Goal: Navigation & Orientation: Find specific page/section

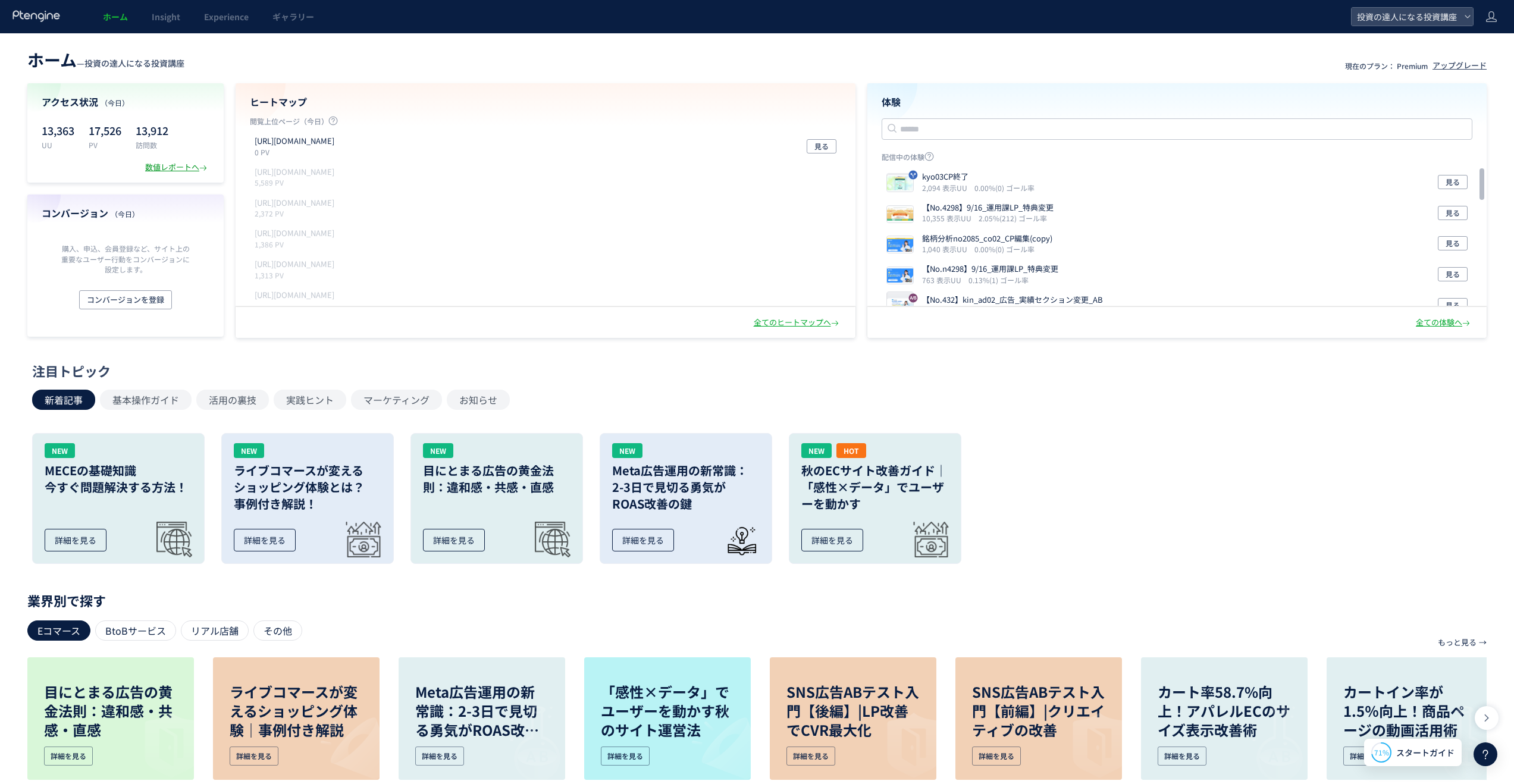
click at [170, 162] on div "数値レポートへ" at bounding box center [177, 167] width 64 height 11
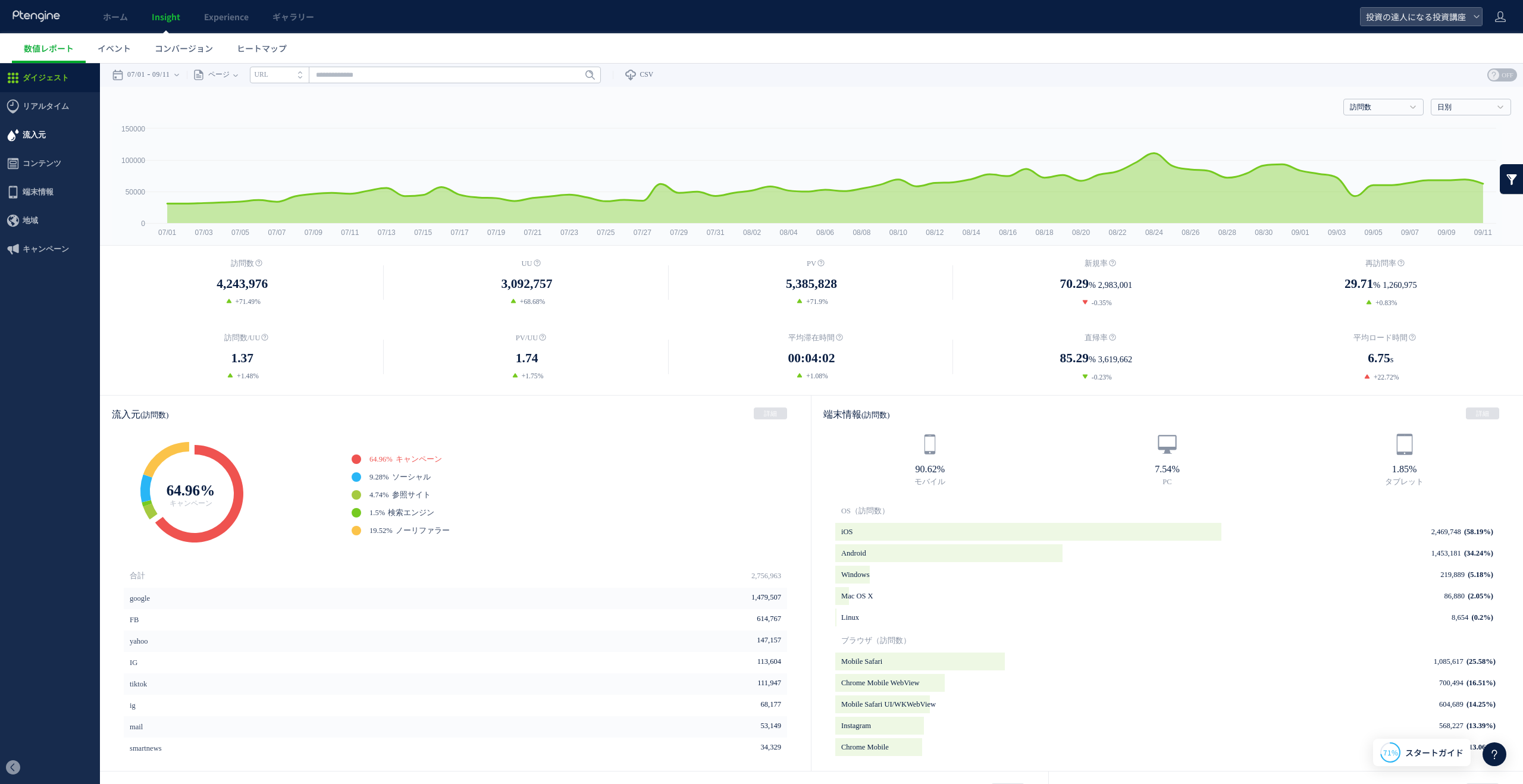
click at [37, 129] on span "流入元" at bounding box center [34, 134] width 23 height 29
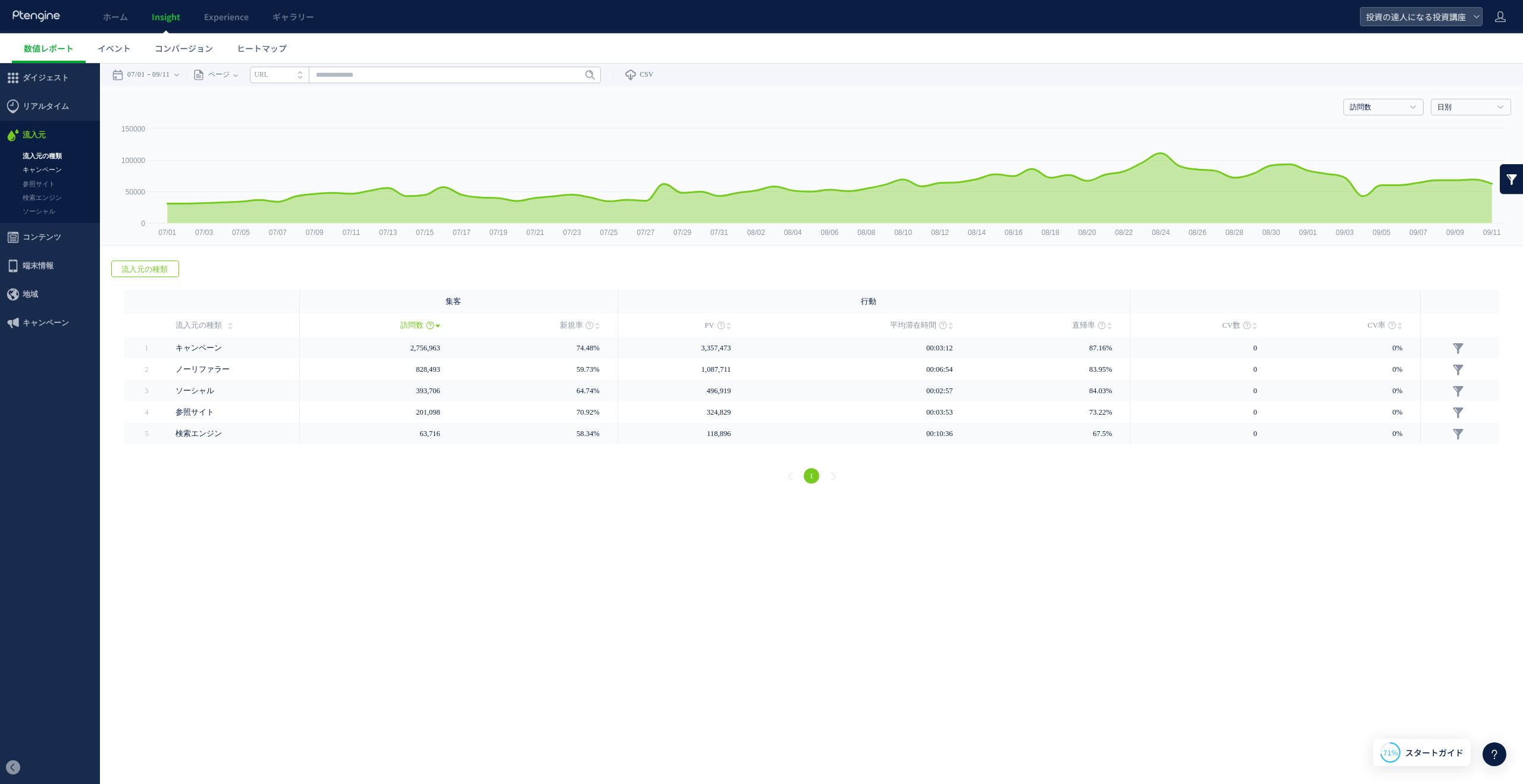
click at [56, 172] on link "キャンペーン" at bounding box center [50, 170] width 100 height 14
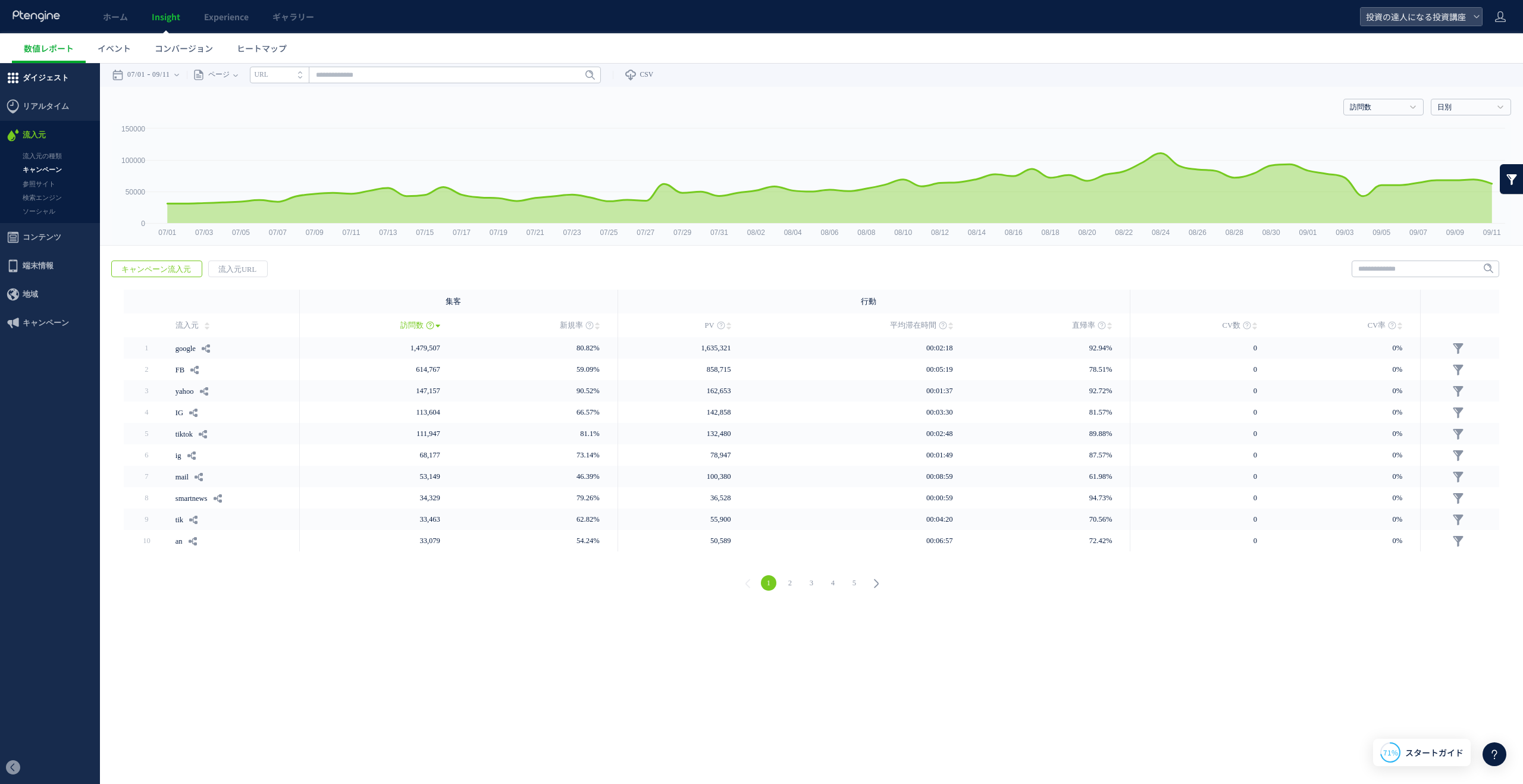
click at [49, 85] on span "ダイジェスト" at bounding box center [46, 77] width 46 height 29
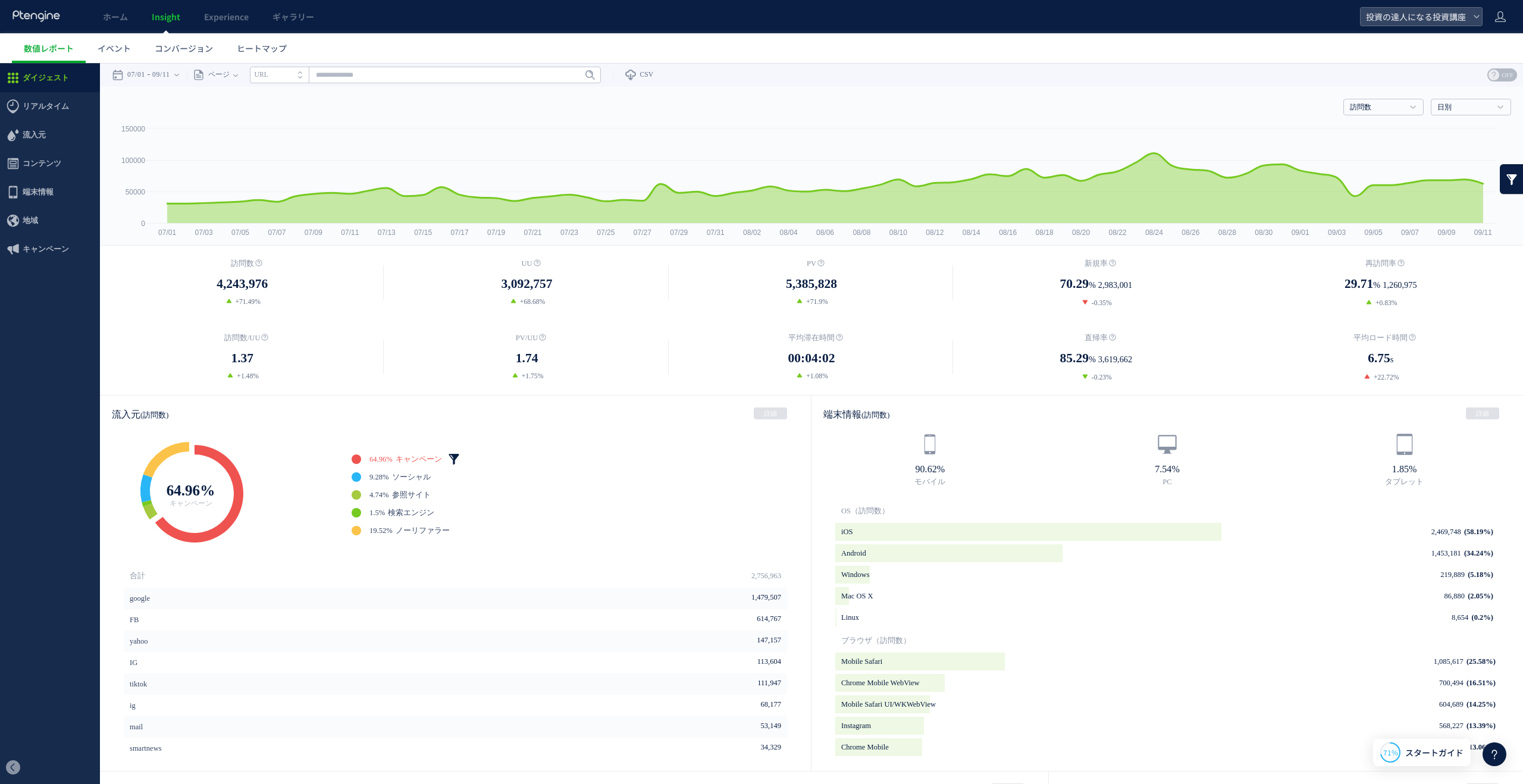
click at [452, 456] on link at bounding box center [453, 459] width 12 height 12
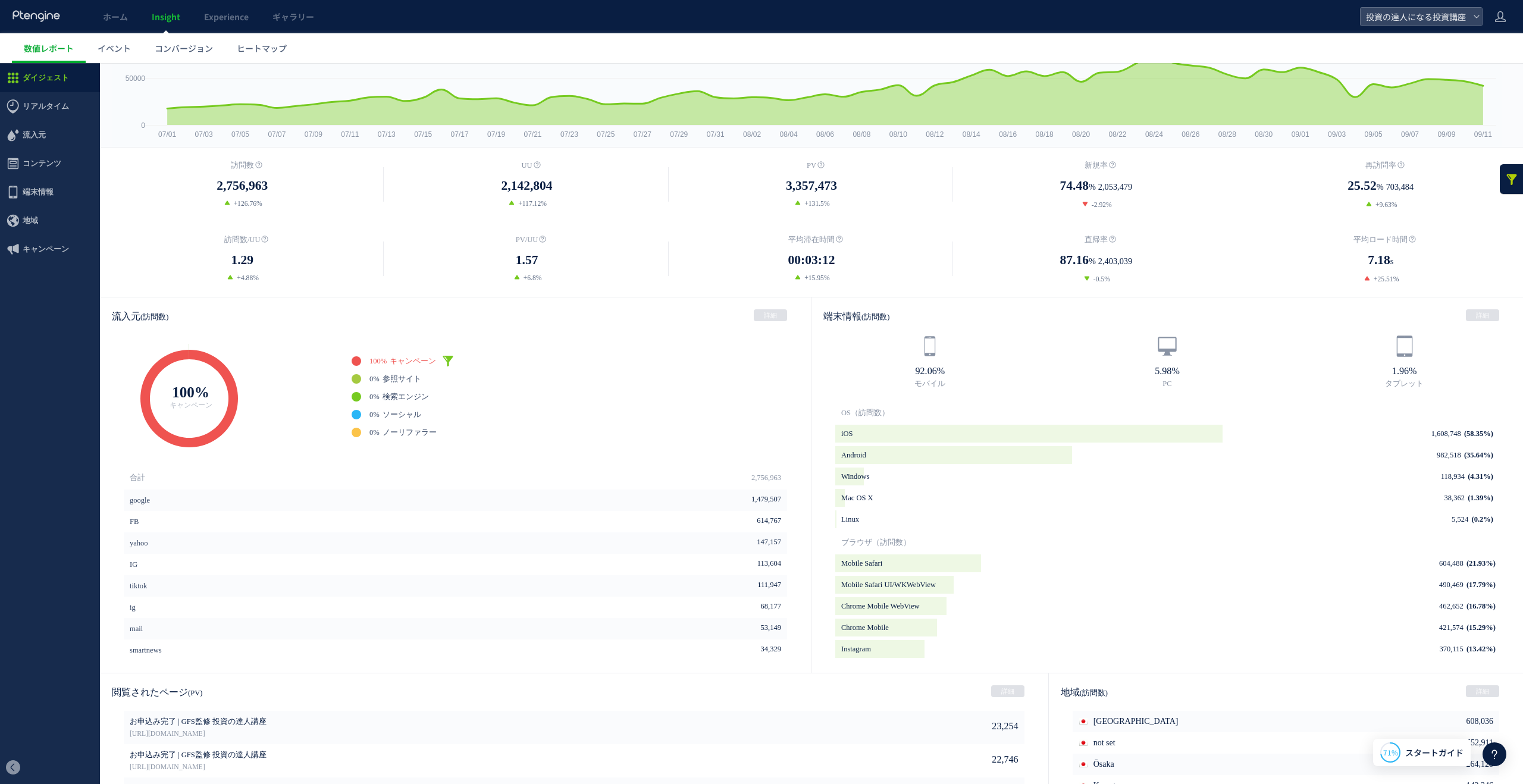
scroll to position [37, 0]
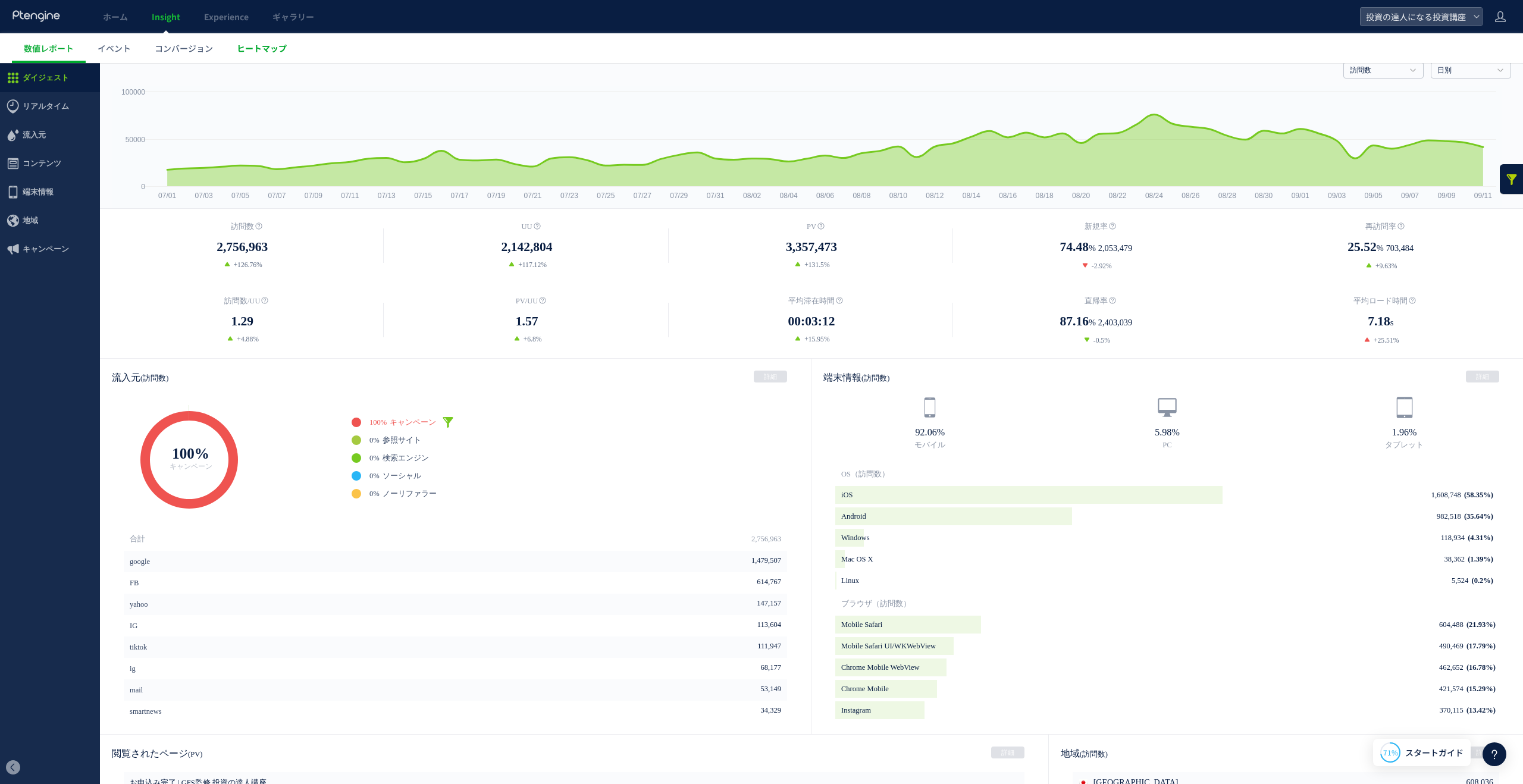
click at [260, 50] on span "ヒートマップ" at bounding box center [261, 48] width 50 height 12
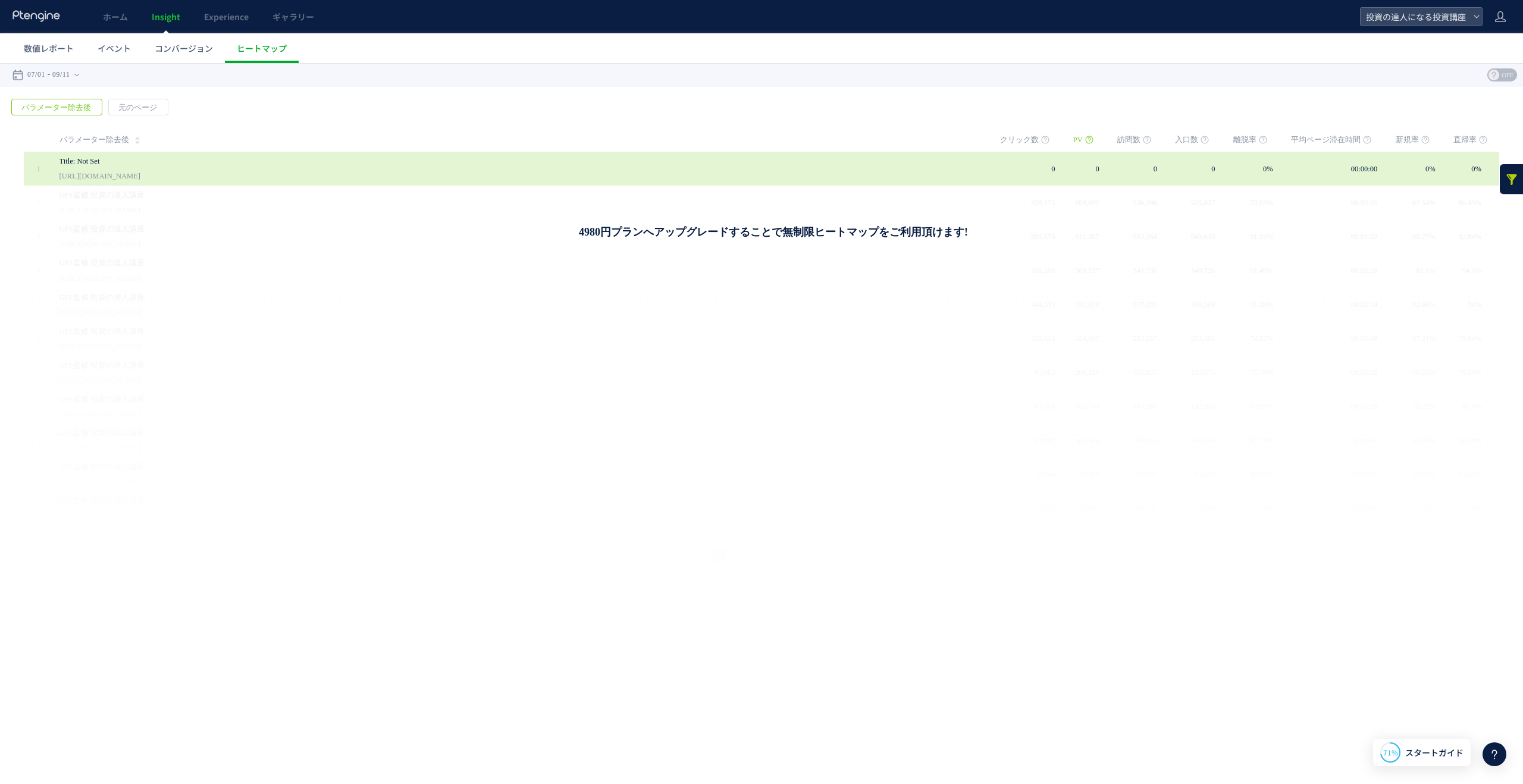
click at [401, 170] on div "Title: Not Set [URL][DOMAIN_NAME]" at bounding box center [521, 169] width 923 height 34
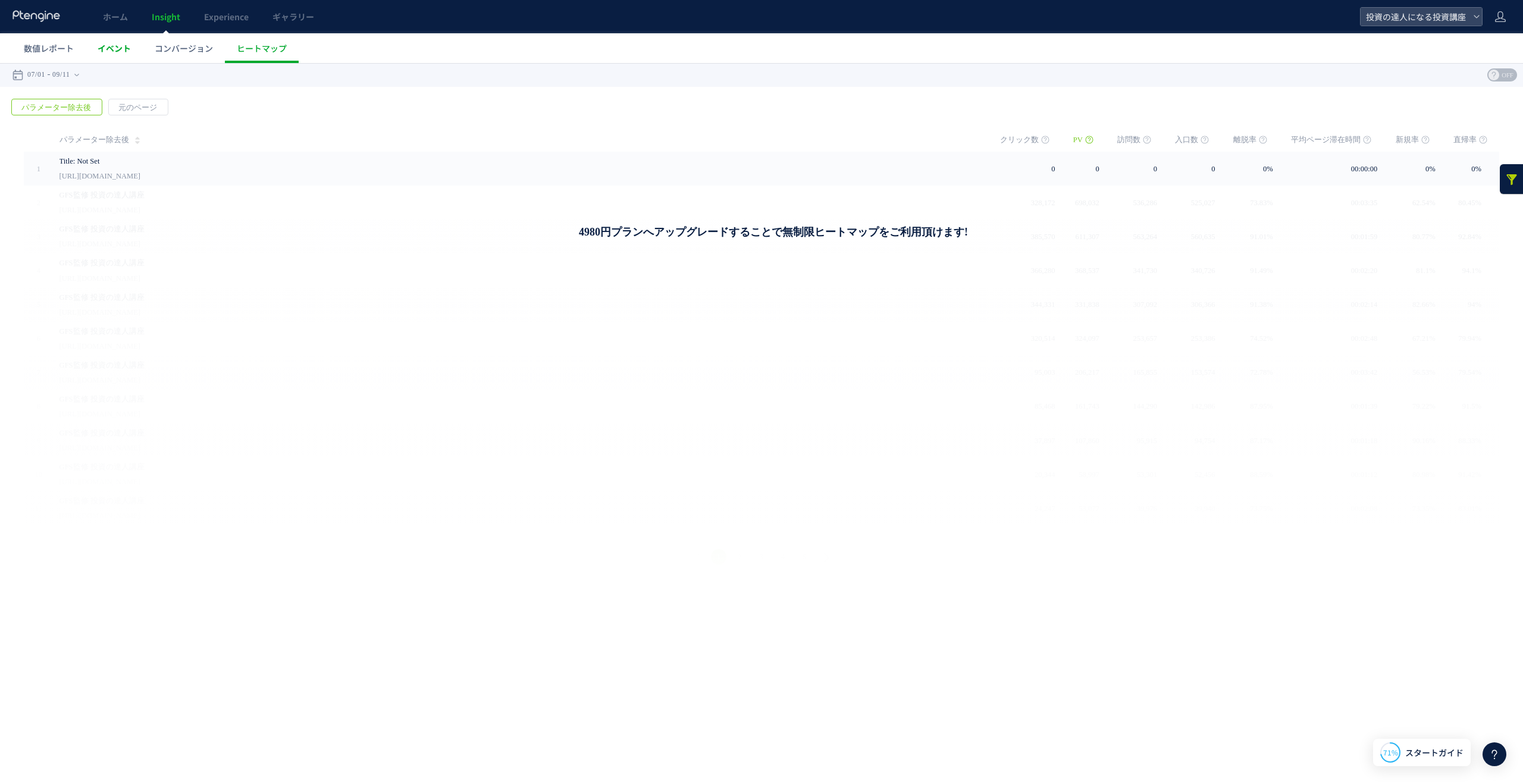
click at [120, 47] on span "イベント" at bounding box center [114, 48] width 33 height 12
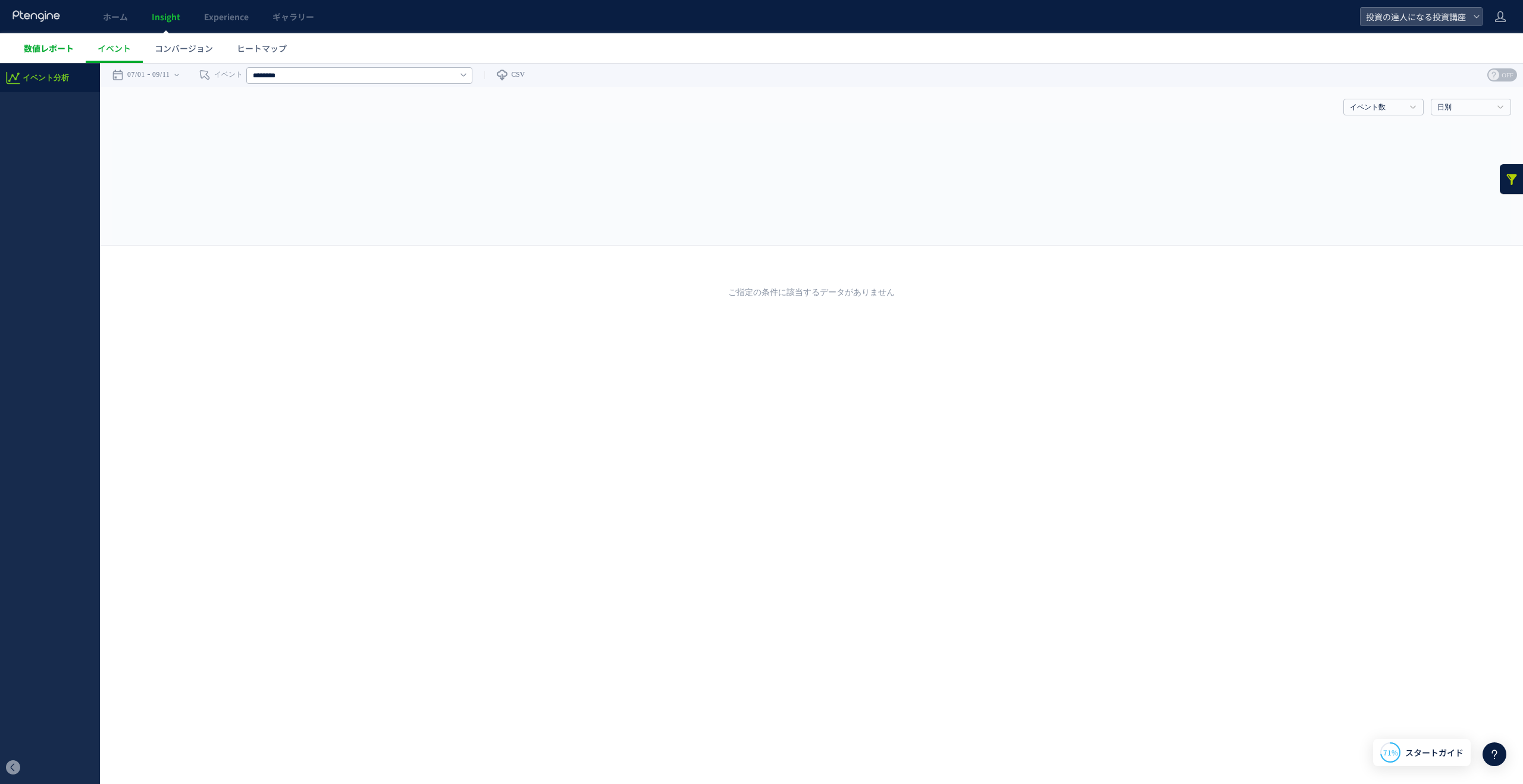
click at [47, 47] on span "数値レポート" at bounding box center [48, 48] width 50 height 12
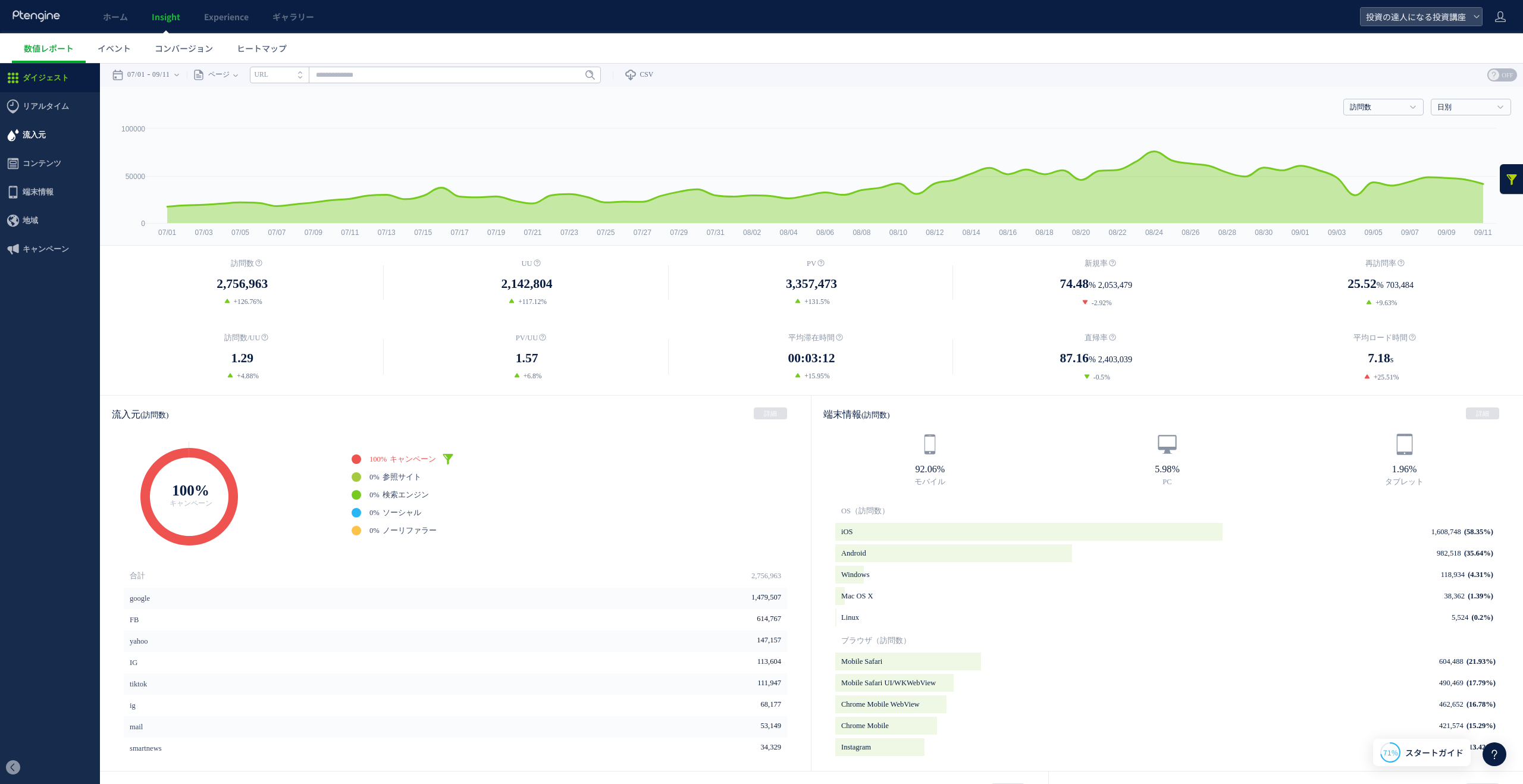
click at [50, 140] on span "流入元" at bounding box center [50, 134] width 100 height 29
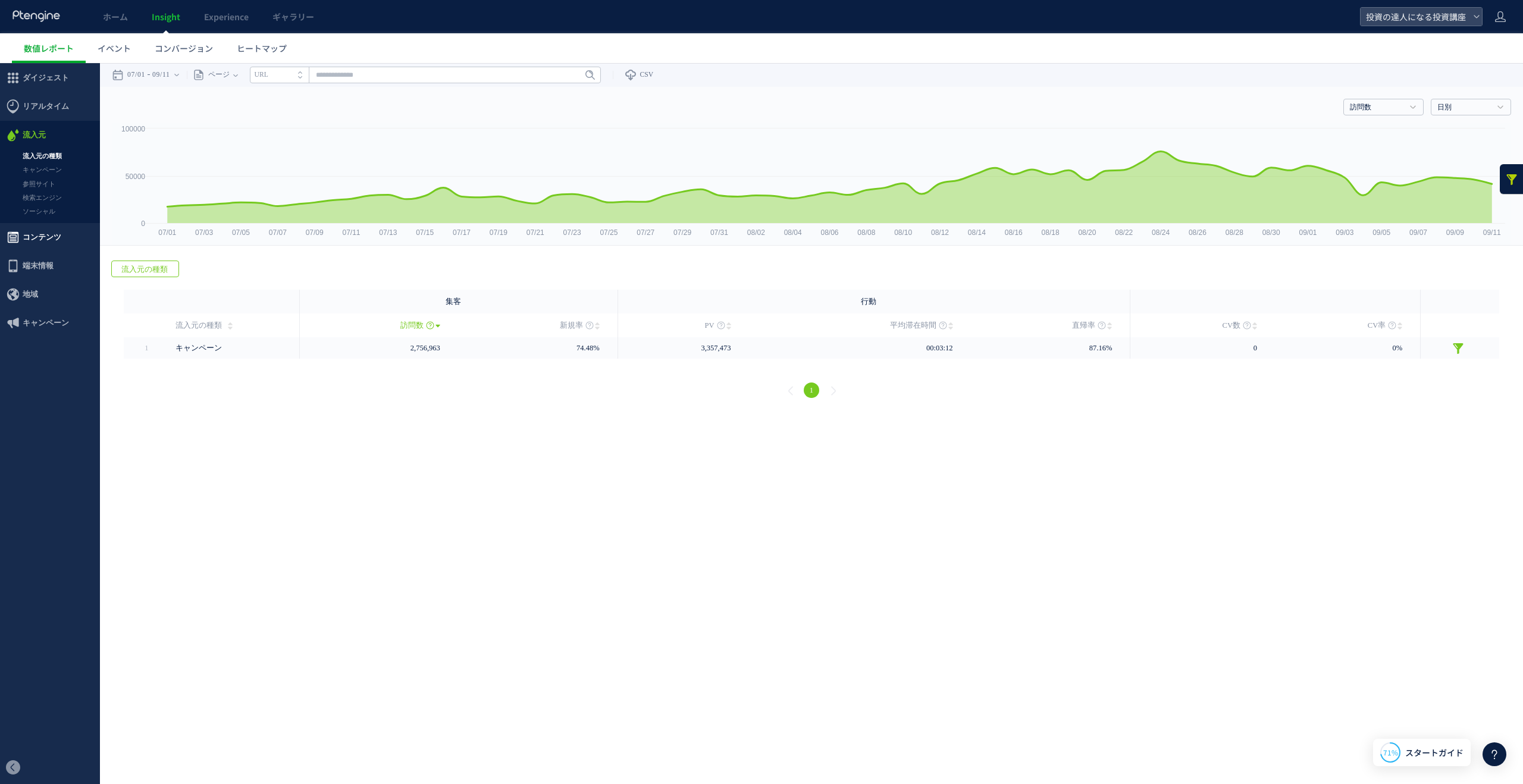
click at [56, 241] on span "コンテンツ" at bounding box center [42, 237] width 38 height 29
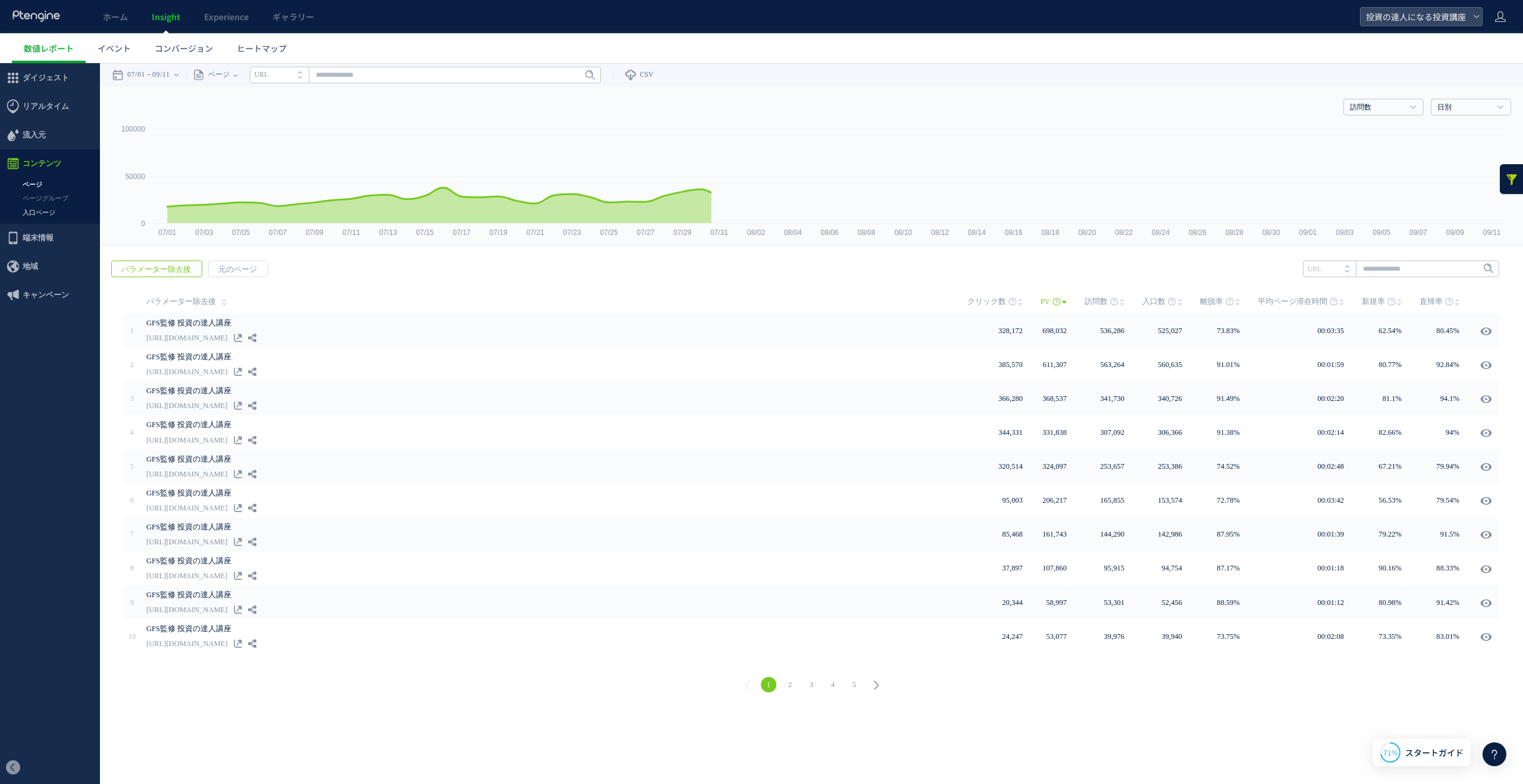
click at [38, 212] on link "入口ページ" at bounding box center [50, 212] width 100 height 14
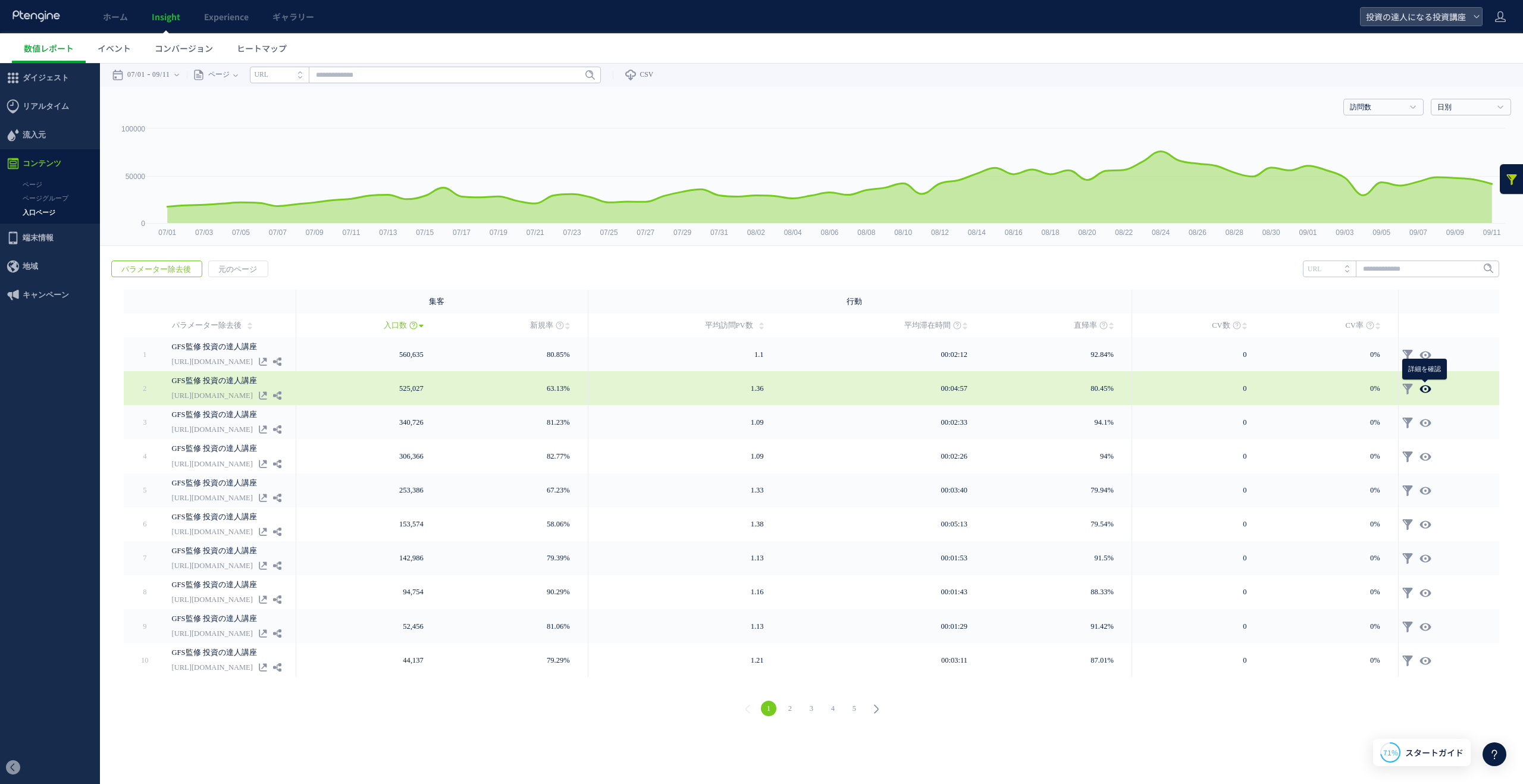
click at [1428, 388] on icon at bounding box center [1425, 389] width 12 height 12
type input "**********"
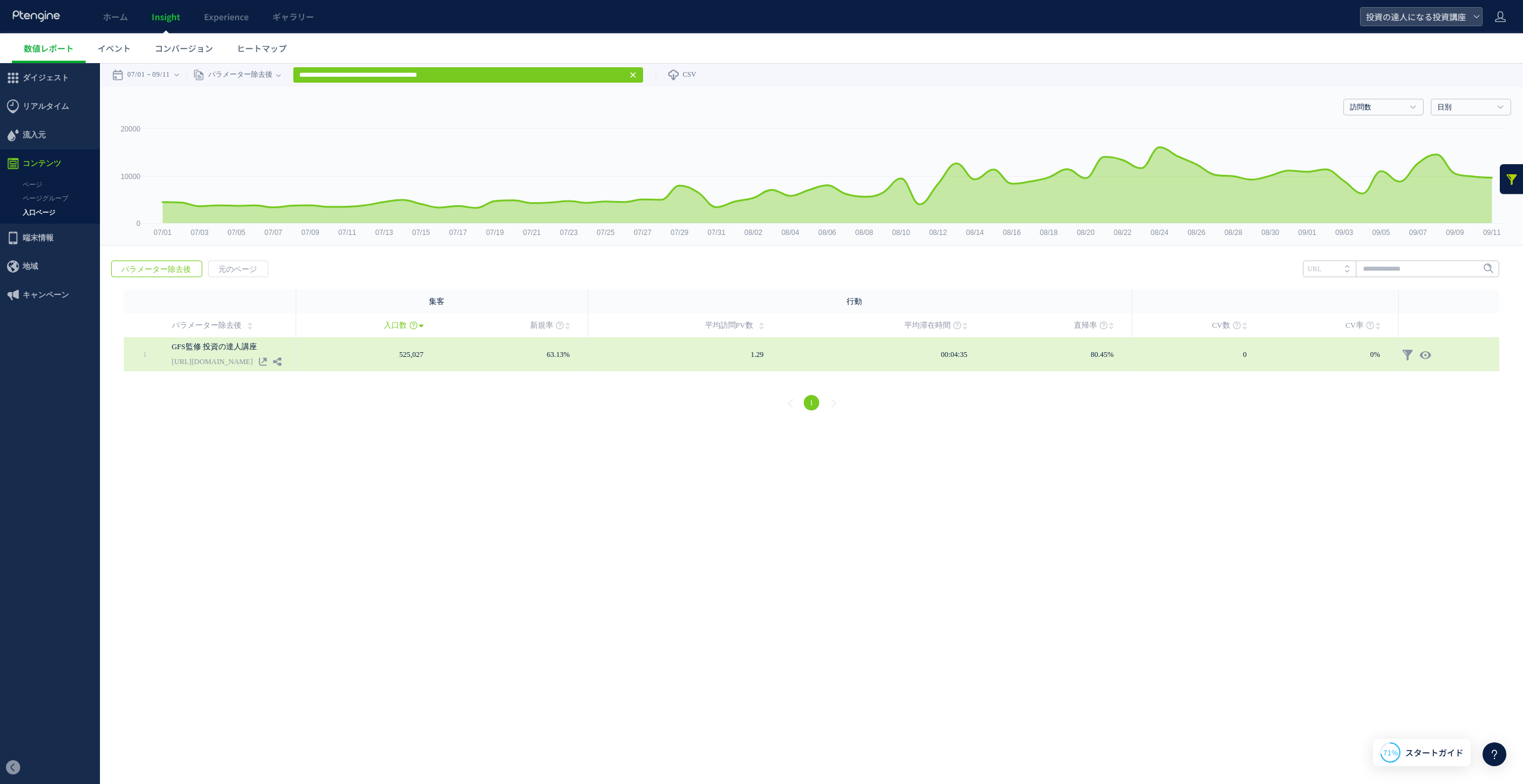
click at [253, 363] on link "[URL][DOMAIN_NAME]" at bounding box center [212, 362] width 81 height 15
click at [253, 359] on link "[URL][DOMAIN_NAME]" at bounding box center [212, 362] width 81 height 15
click at [267, 361] on use at bounding box center [262, 360] width 7 height 7
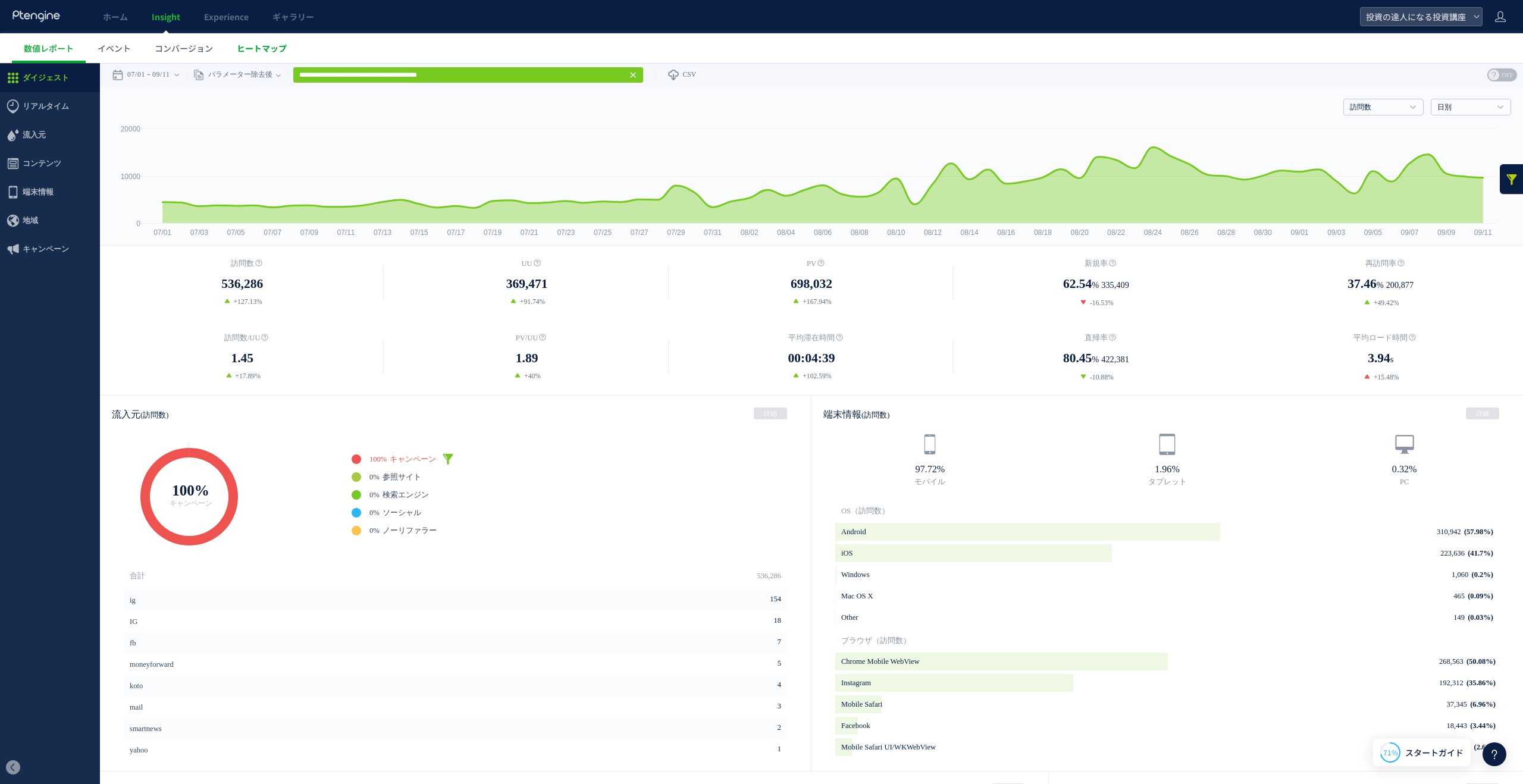
click at [263, 46] on span "ヒートマップ" at bounding box center [261, 48] width 50 height 12
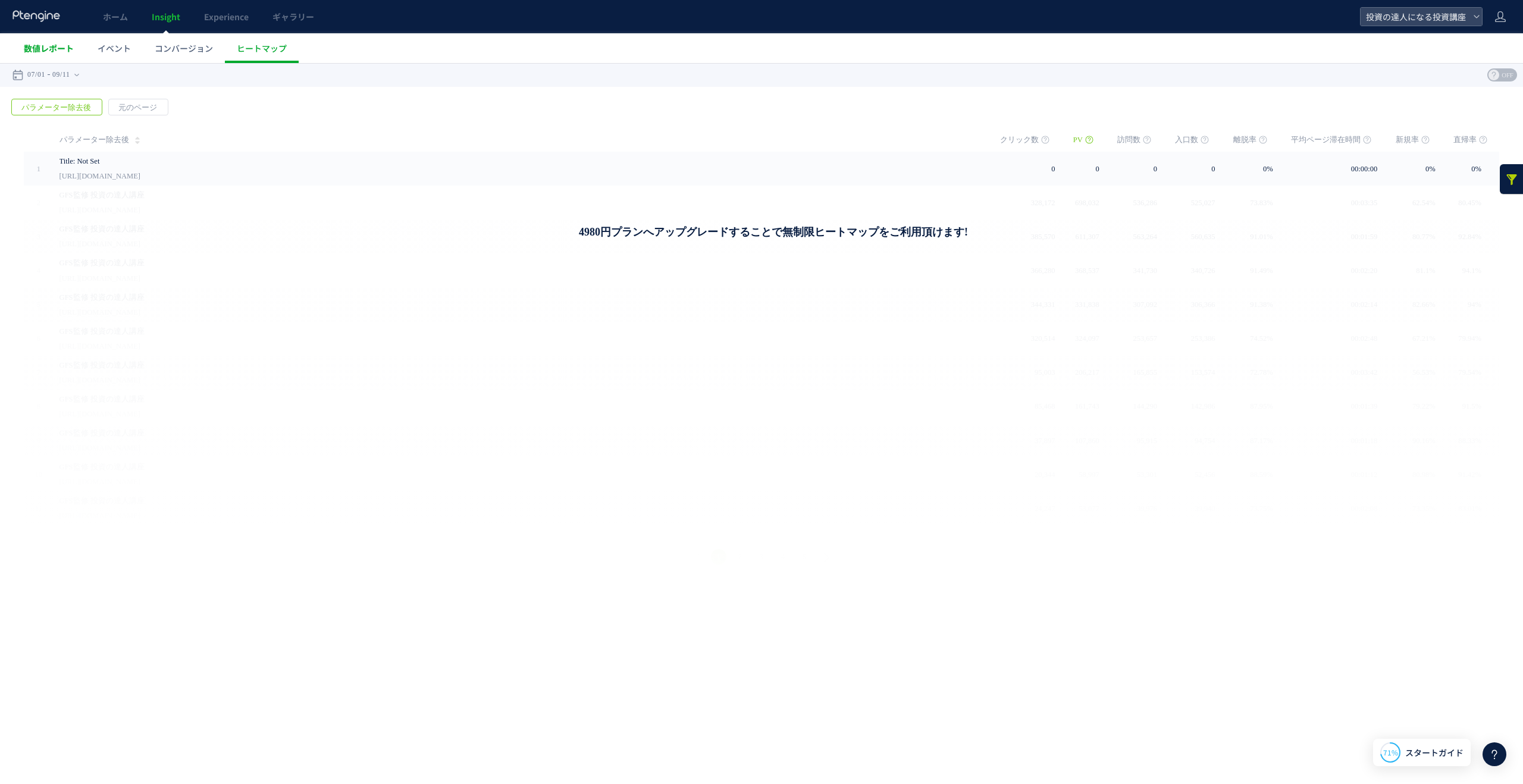
click at [72, 50] on span "数値レポート" at bounding box center [48, 48] width 50 height 12
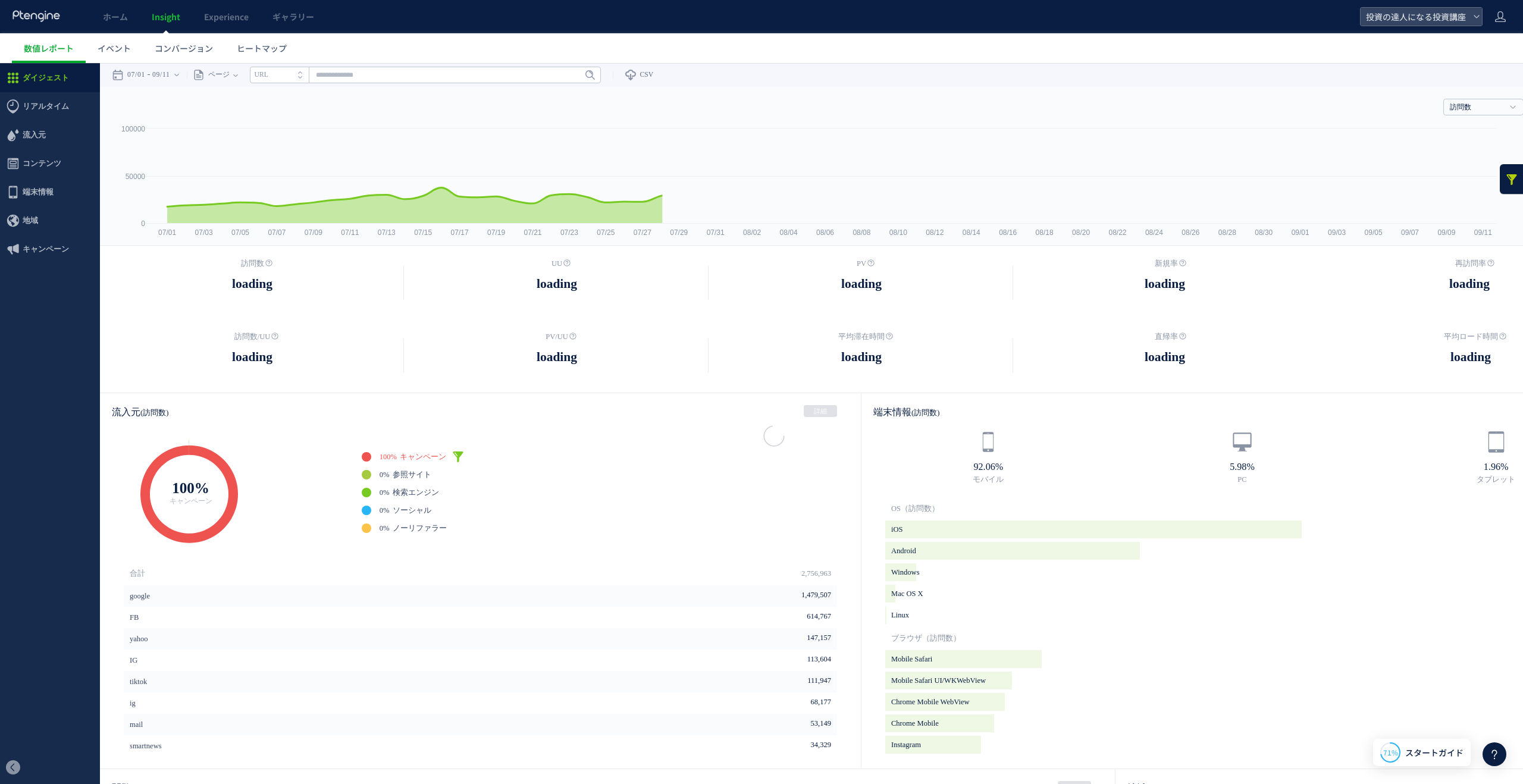
click at [46, 17] on use at bounding box center [36, 15] width 47 height 11
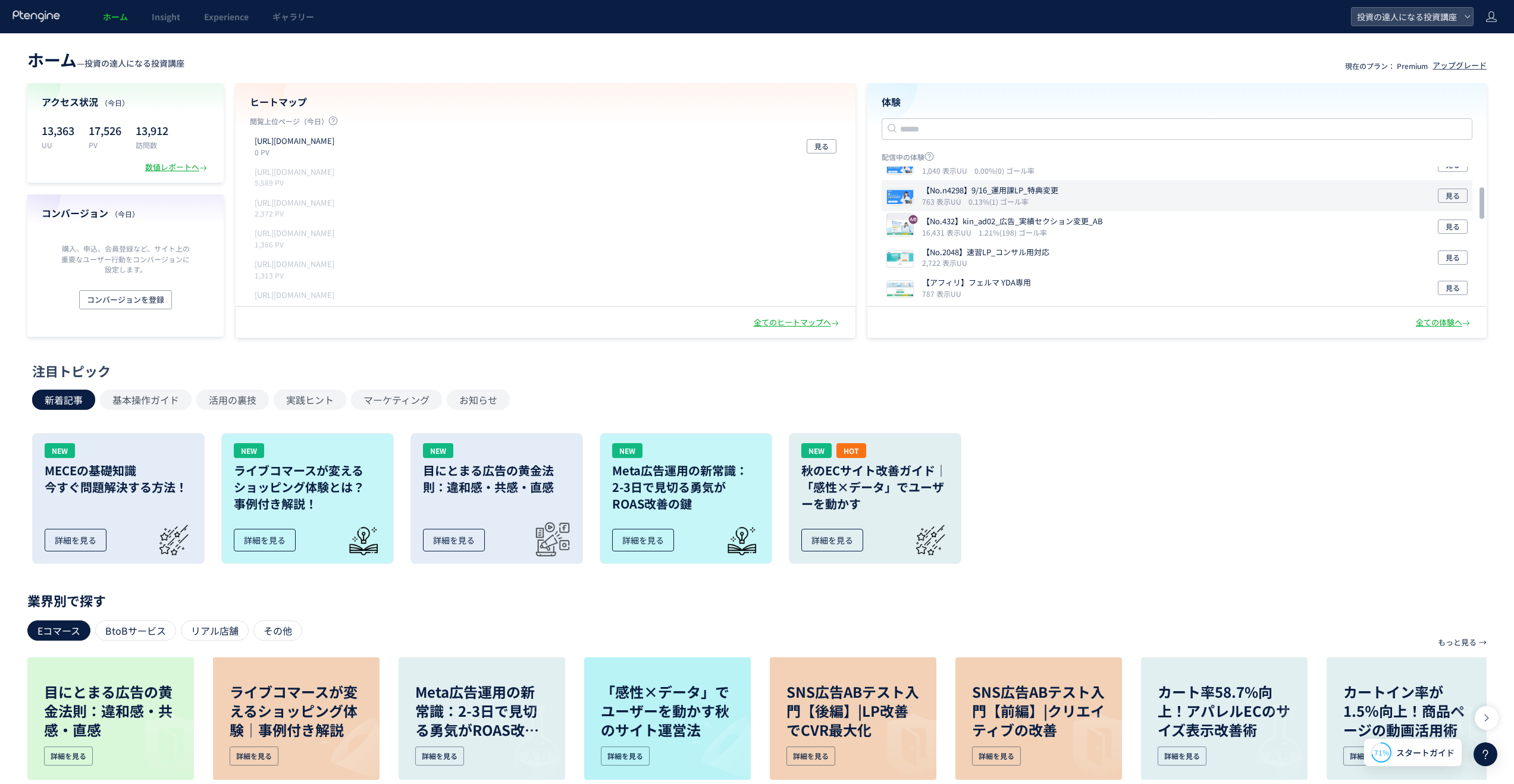
scroll to position [86, 0]
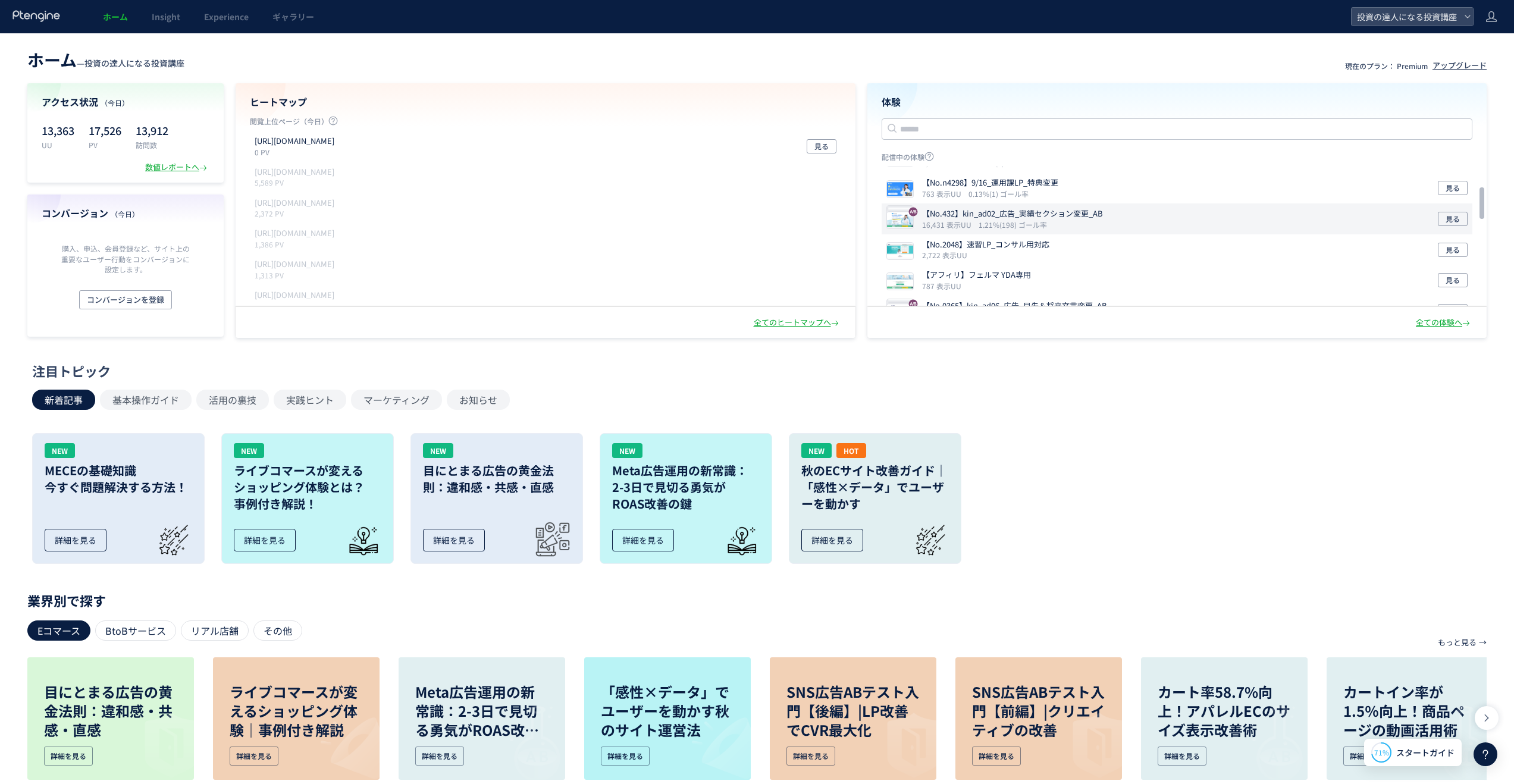
click at [1088, 229] on p "16,431 表示UU 1.21%(198) ゴール率" at bounding box center [1015, 224] width 186 height 10
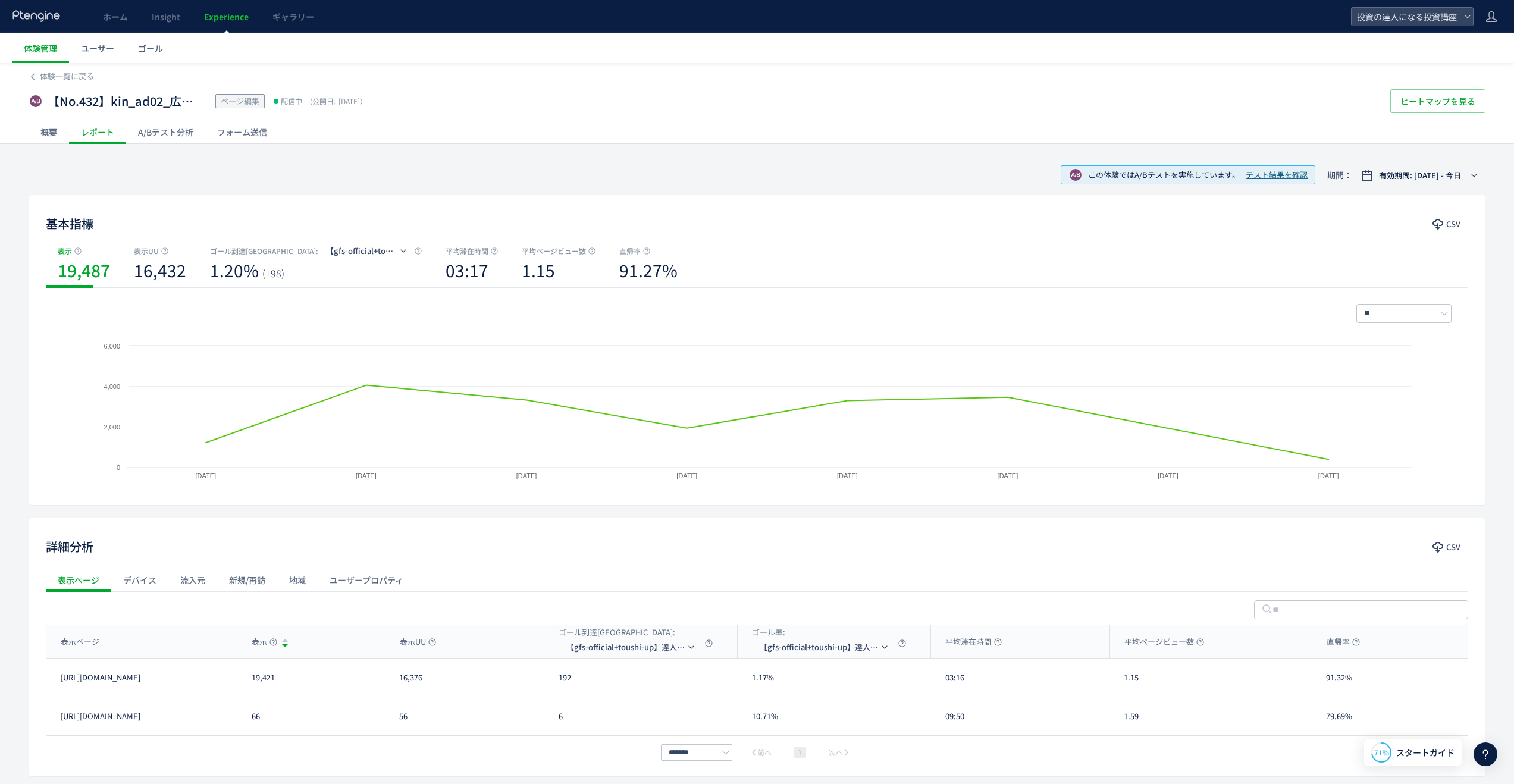
click at [178, 133] on div "A/Bテスト分析" at bounding box center [166, 131] width 79 height 24
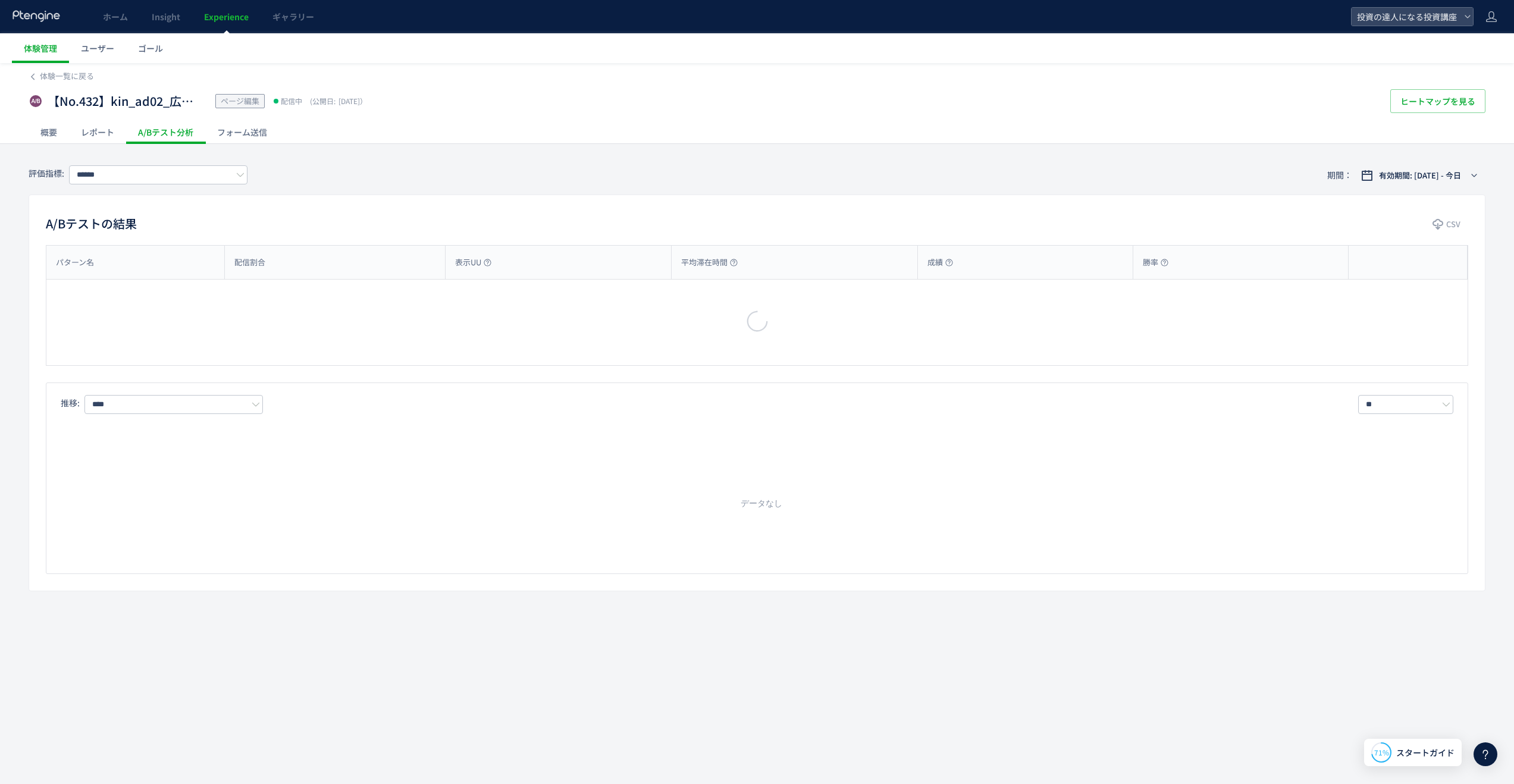
type input "**********"
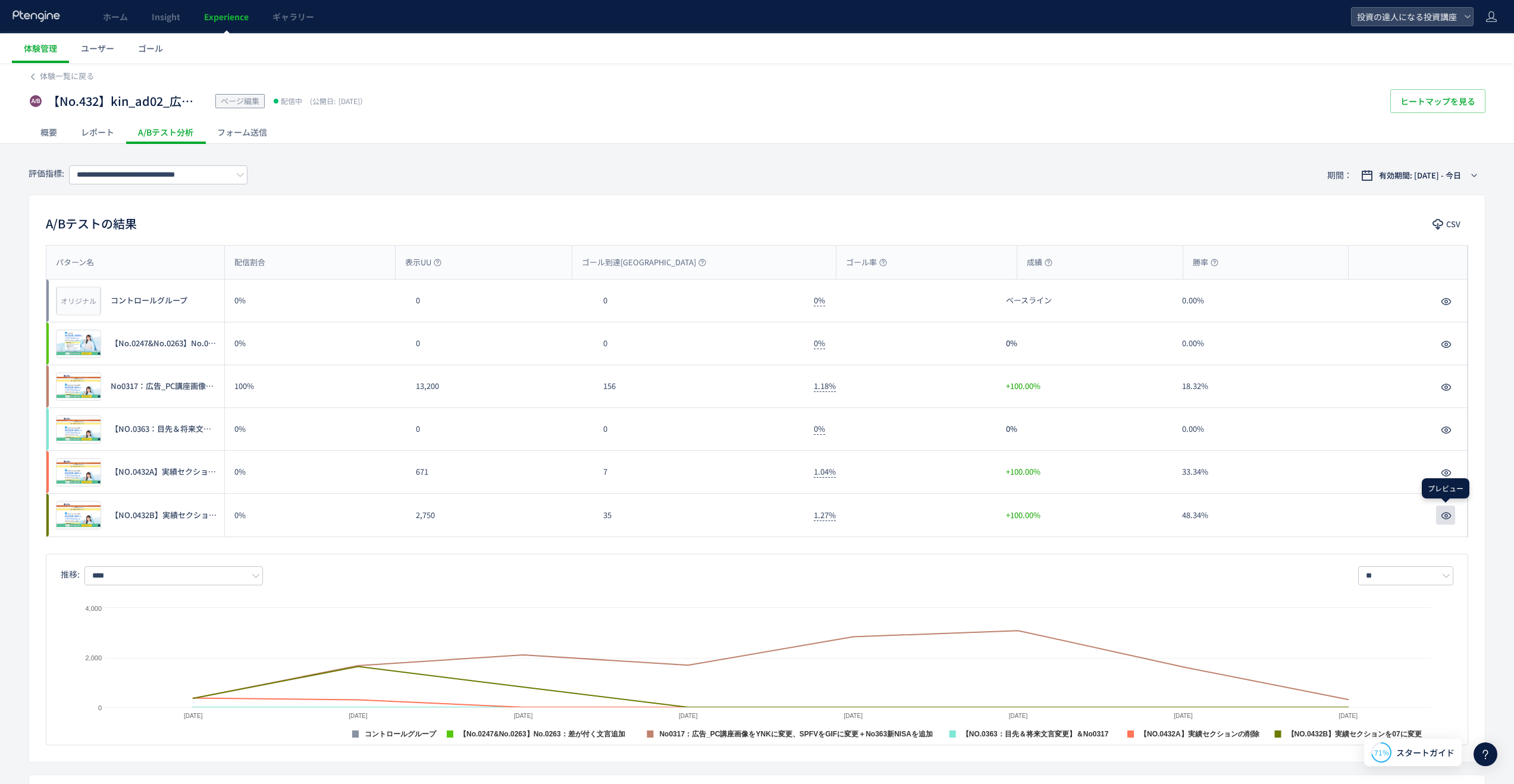
click at [1444, 511] on icon "button" at bounding box center [1446, 516] width 15 height 15
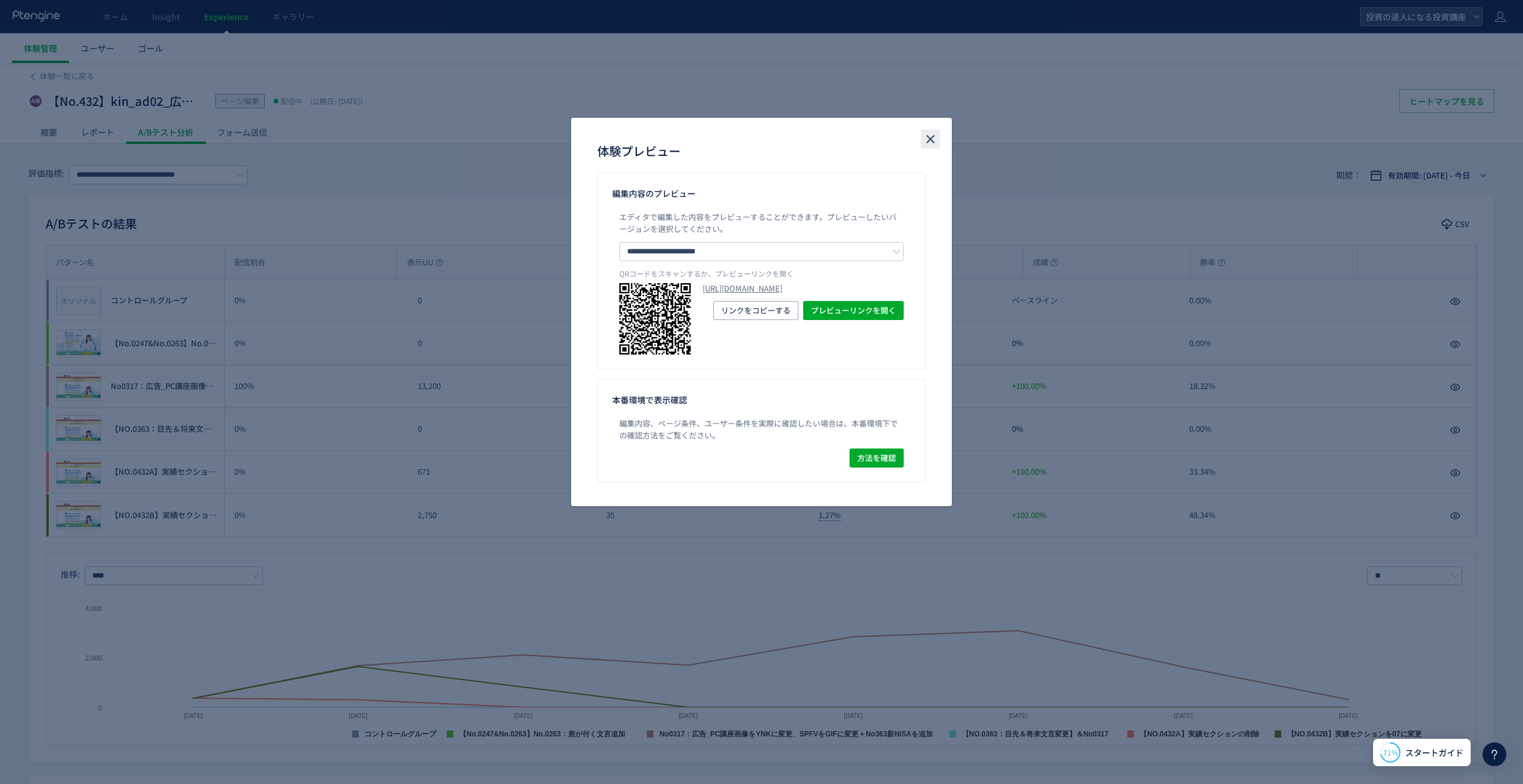
click at [932, 137] on use "close" at bounding box center [930, 139] width 8 height 8
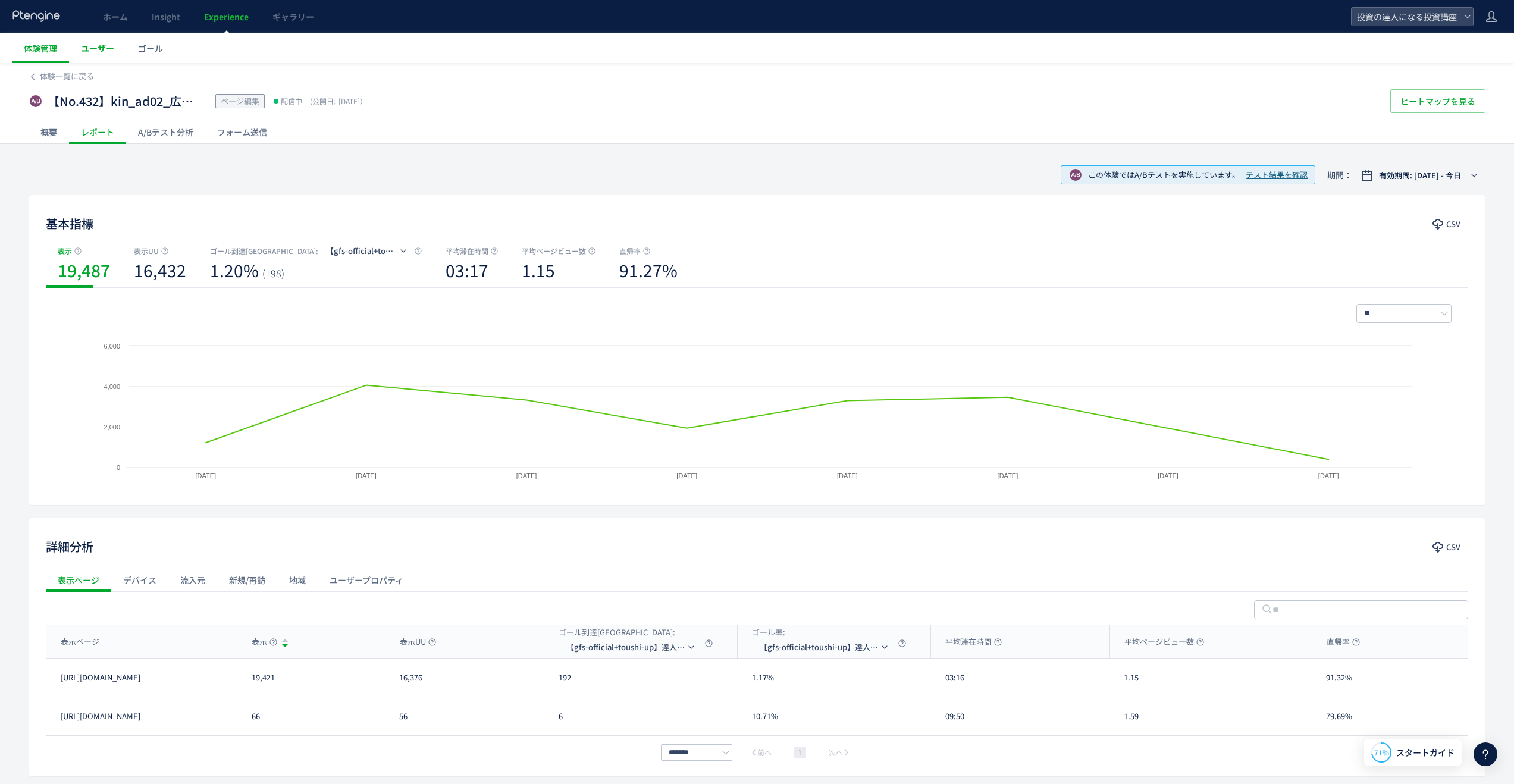
click at [114, 50] on link "ユーザー" at bounding box center [98, 48] width 57 height 29
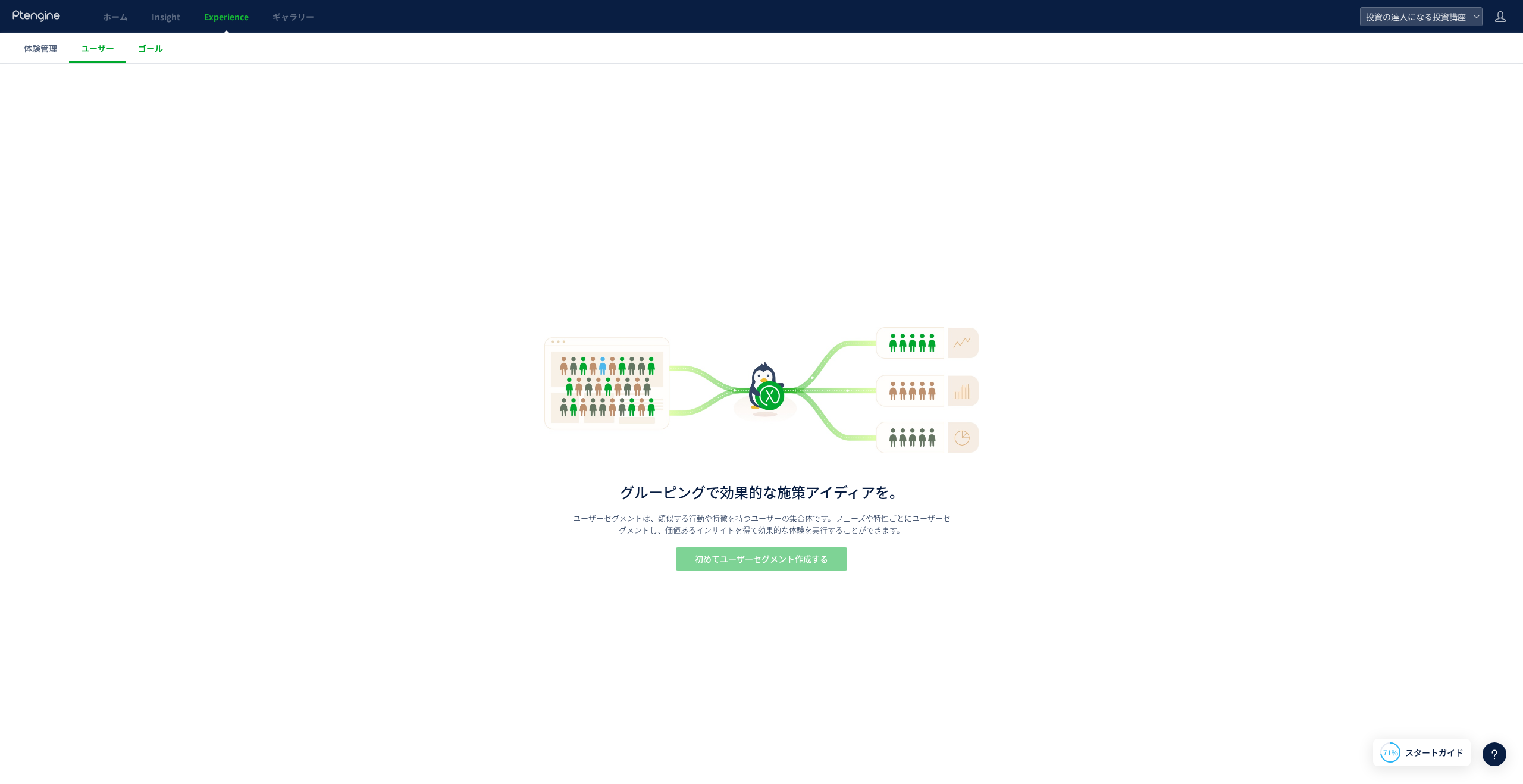
click at [164, 42] on link "ゴール" at bounding box center [151, 48] width 49 height 29
click at [127, 11] on span "ホーム" at bounding box center [115, 16] width 25 height 12
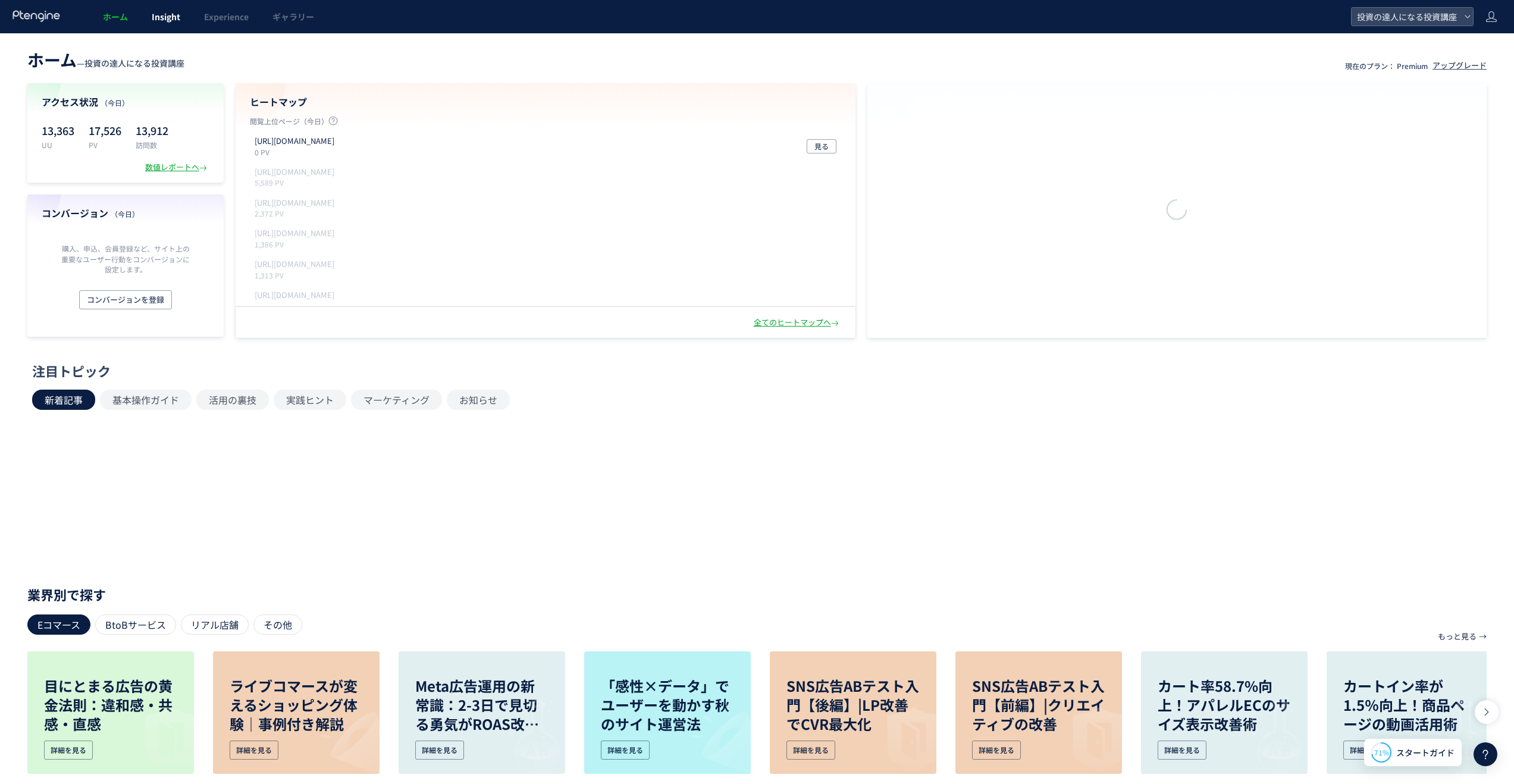
click at [180, 16] on link "Insight" at bounding box center [166, 16] width 52 height 33
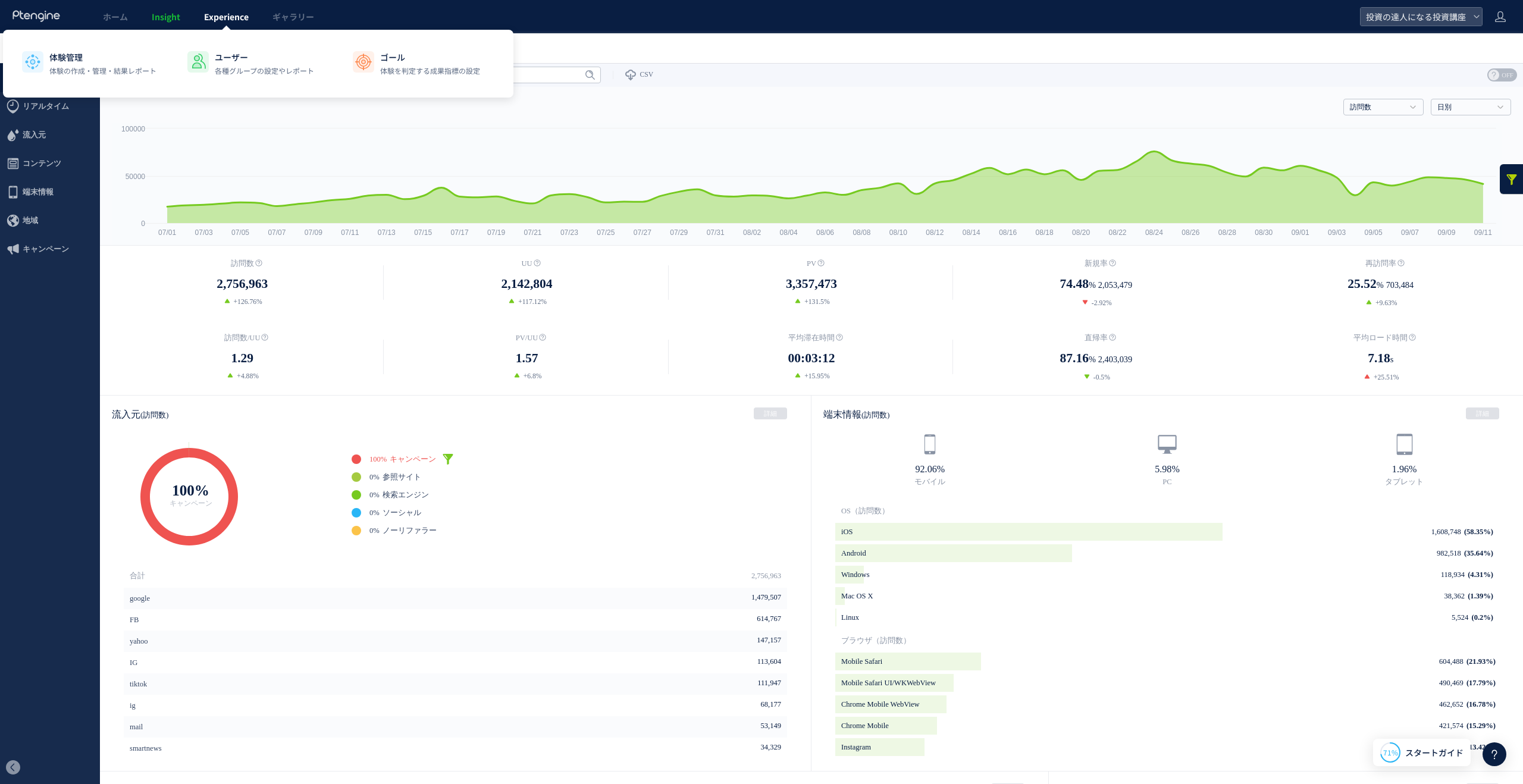
click at [239, 20] on span "Experience" at bounding box center [226, 16] width 45 height 12
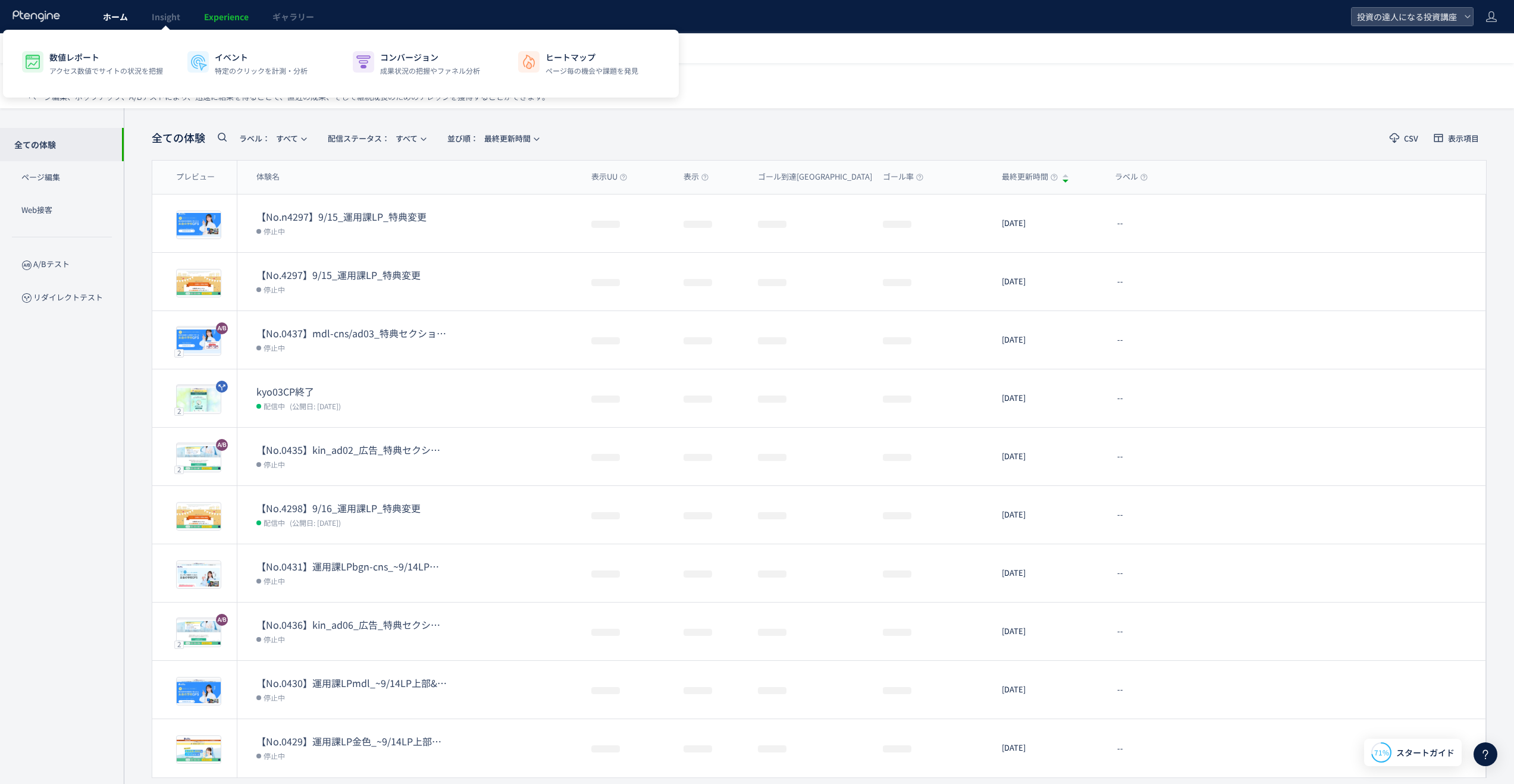
click at [135, 11] on link "ホーム" at bounding box center [116, 16] width 49 height 33
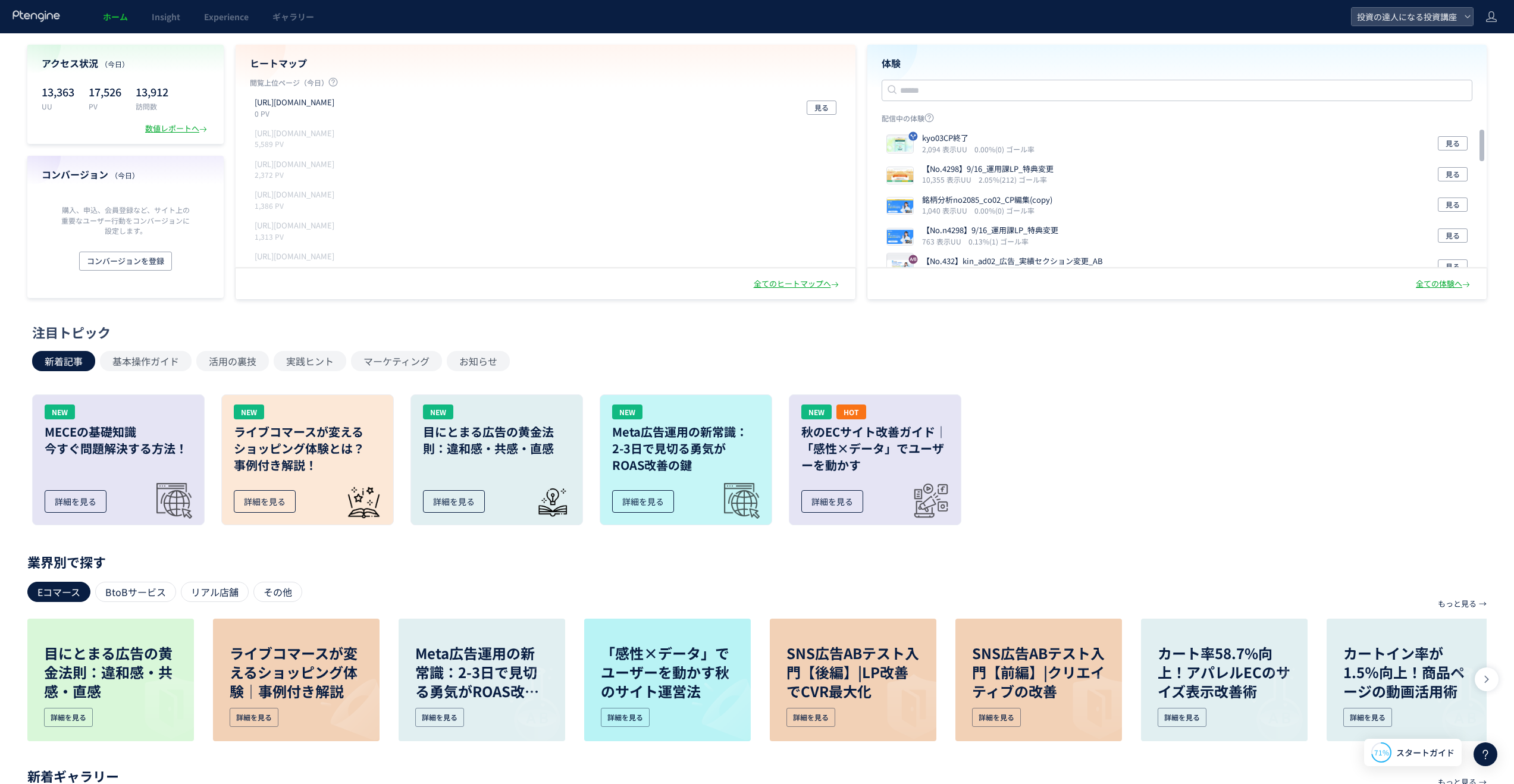
scroll to position [46, 0]
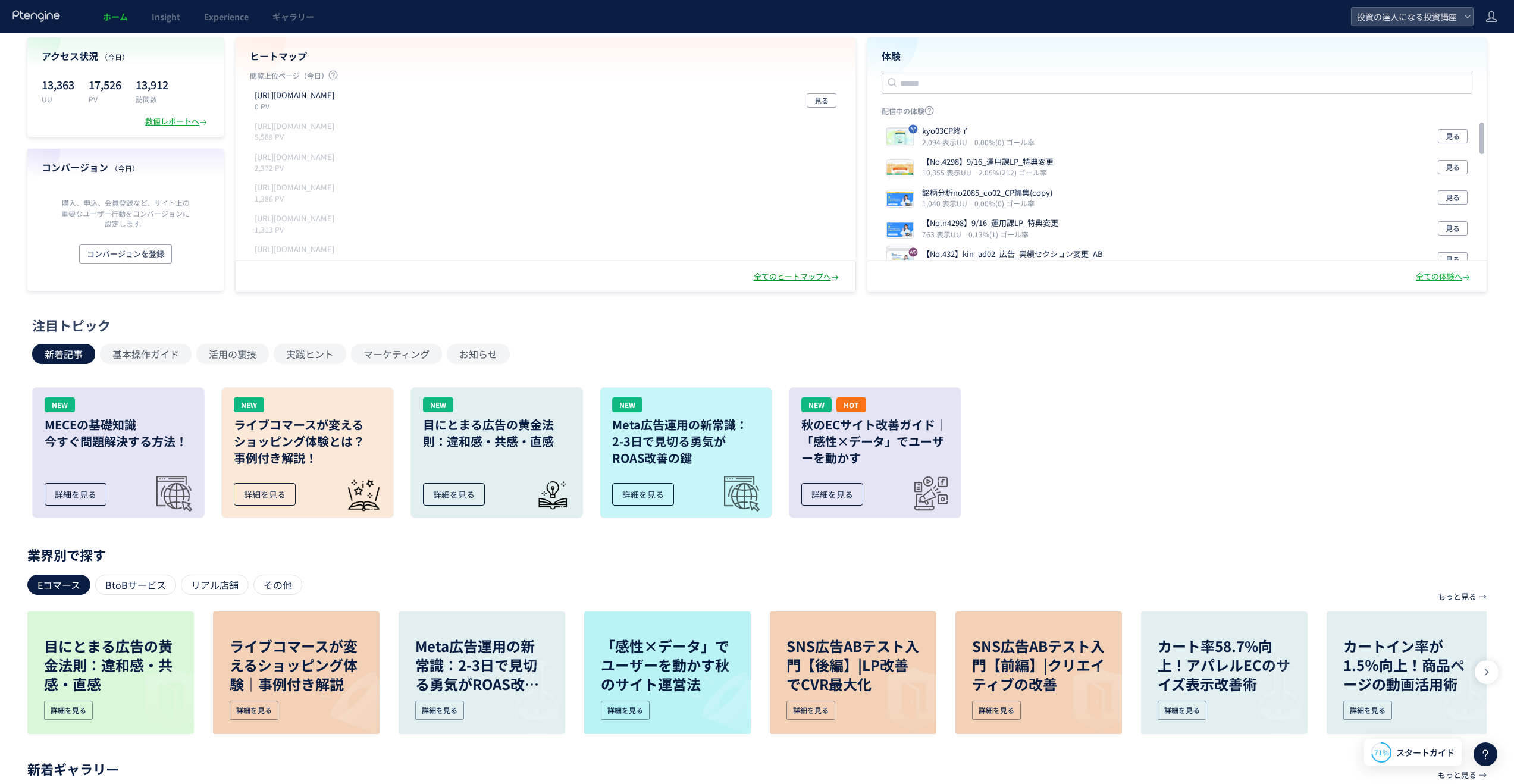
click at [800, 280] on div "全てのヒートマップへ" at bounding box center [797, 277] width 87 height 11
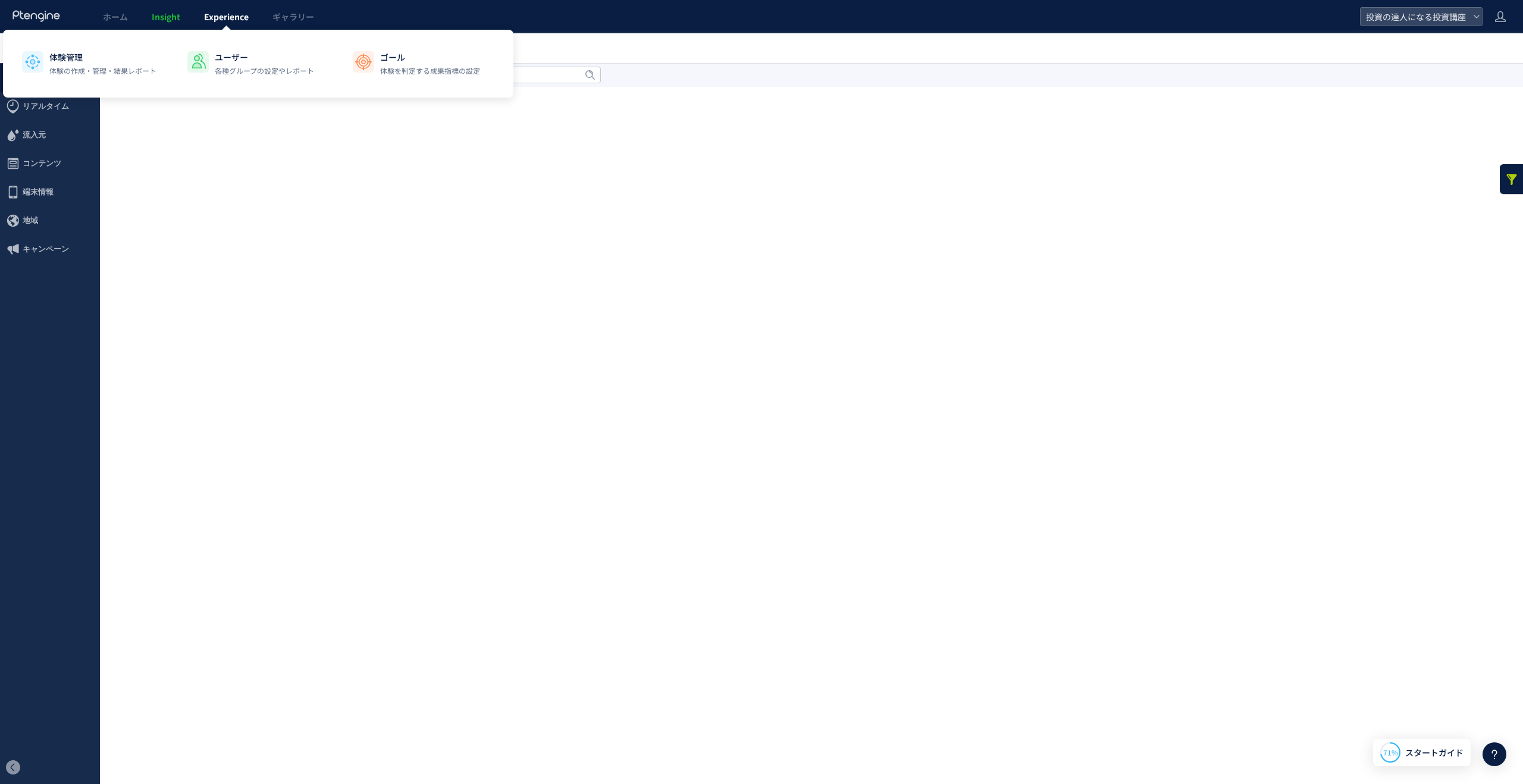
click at [221, 16] on span "Experience" at bounding box center [226, 16] width 45 height 12
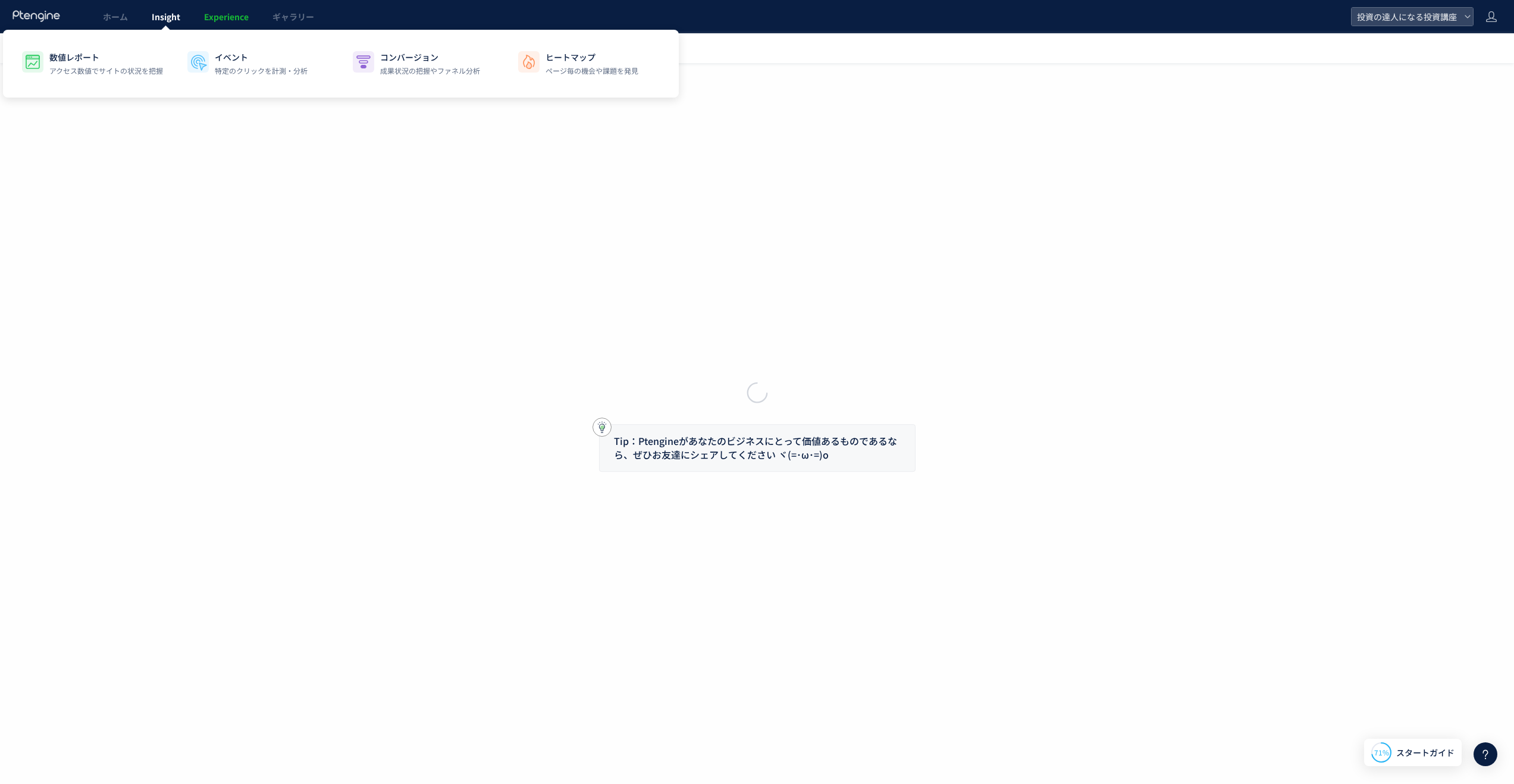
click at [155, 17] on span "Insight" at bounding box center [166, 16] width 29 height 12
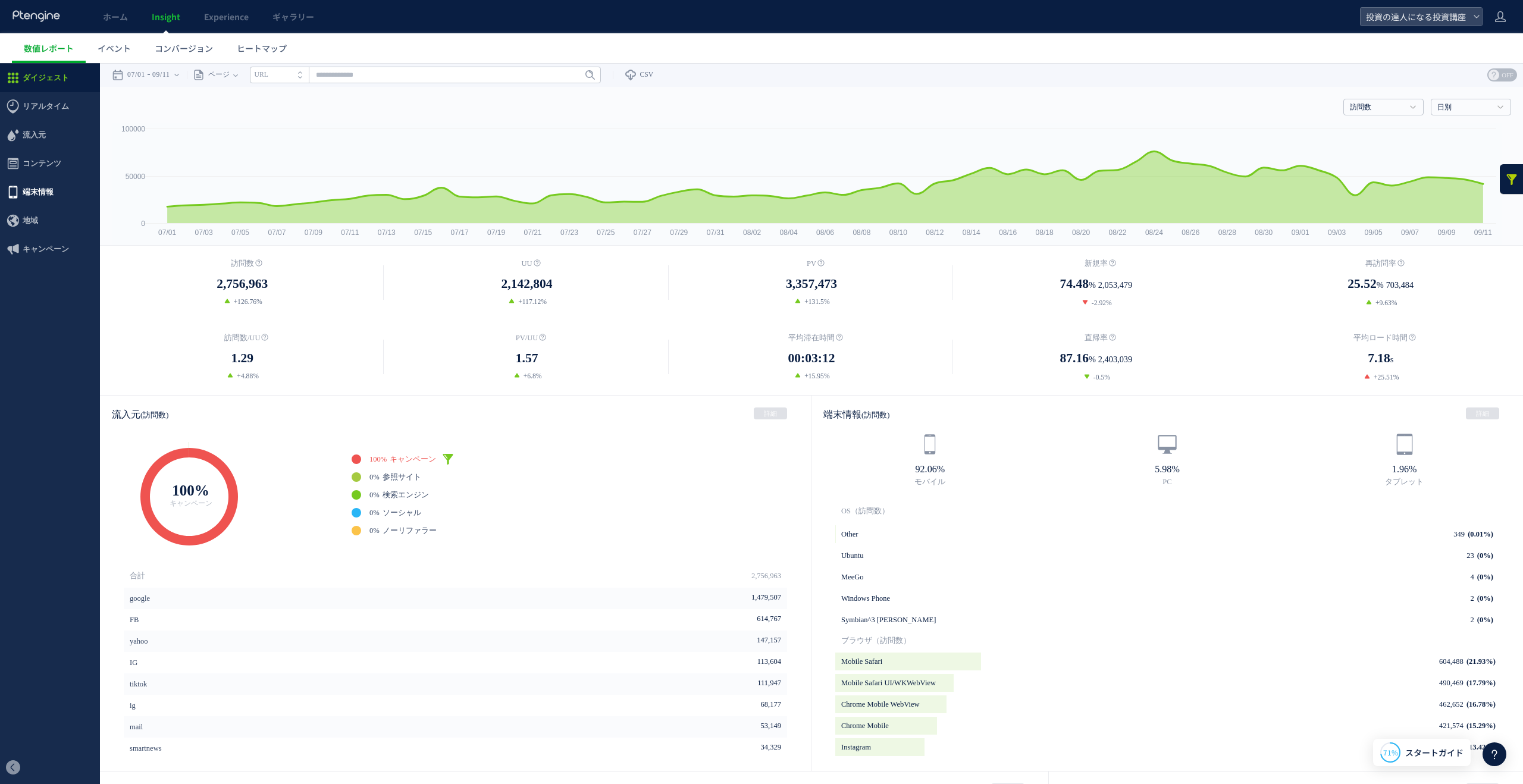
click at [30, 198] on span "端末情報" at bounding box center [38, 192] width 31 height 29
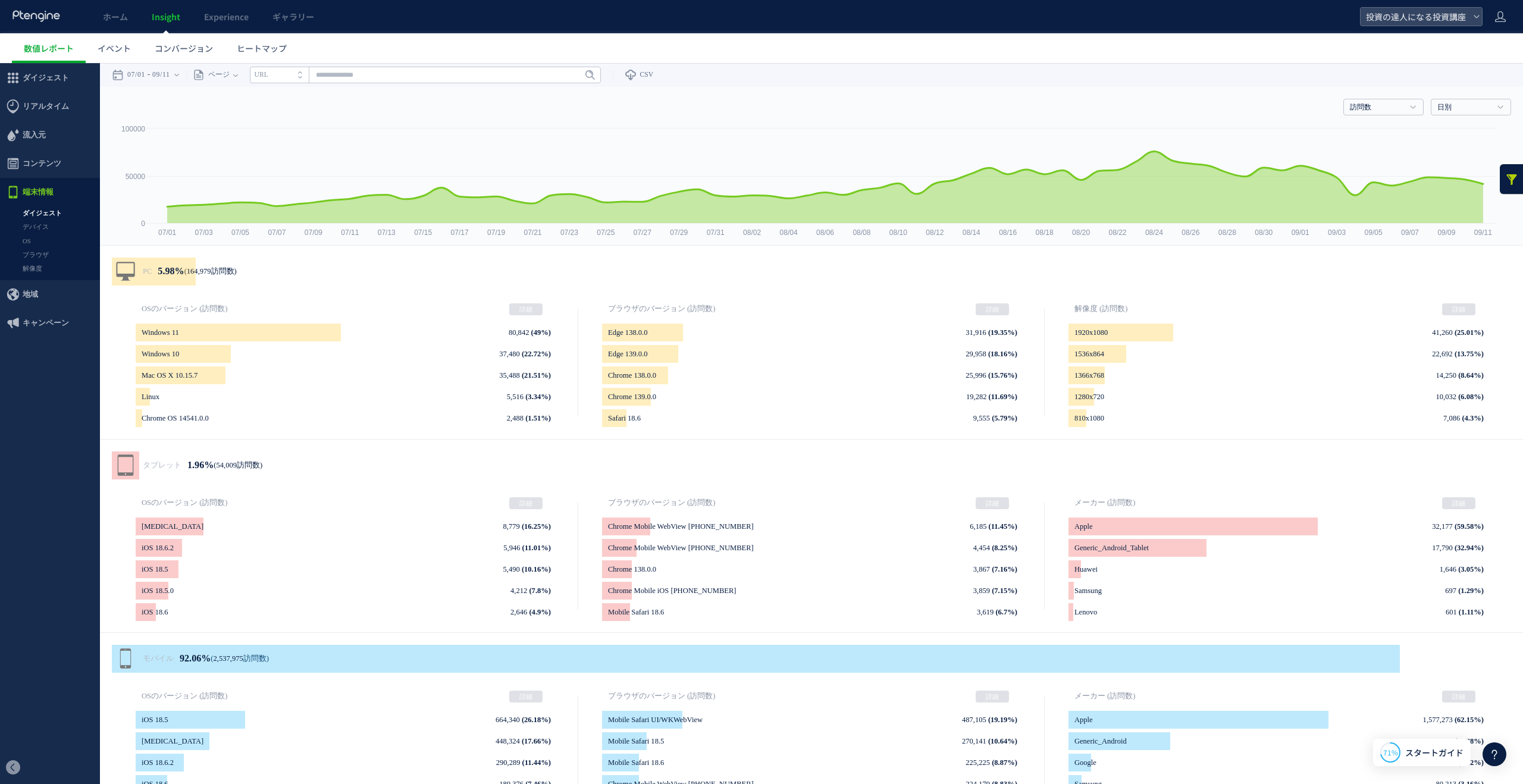
click at [43, 166] on span "コンテンツ" at bounding box center [42, 163] width 38 height 29
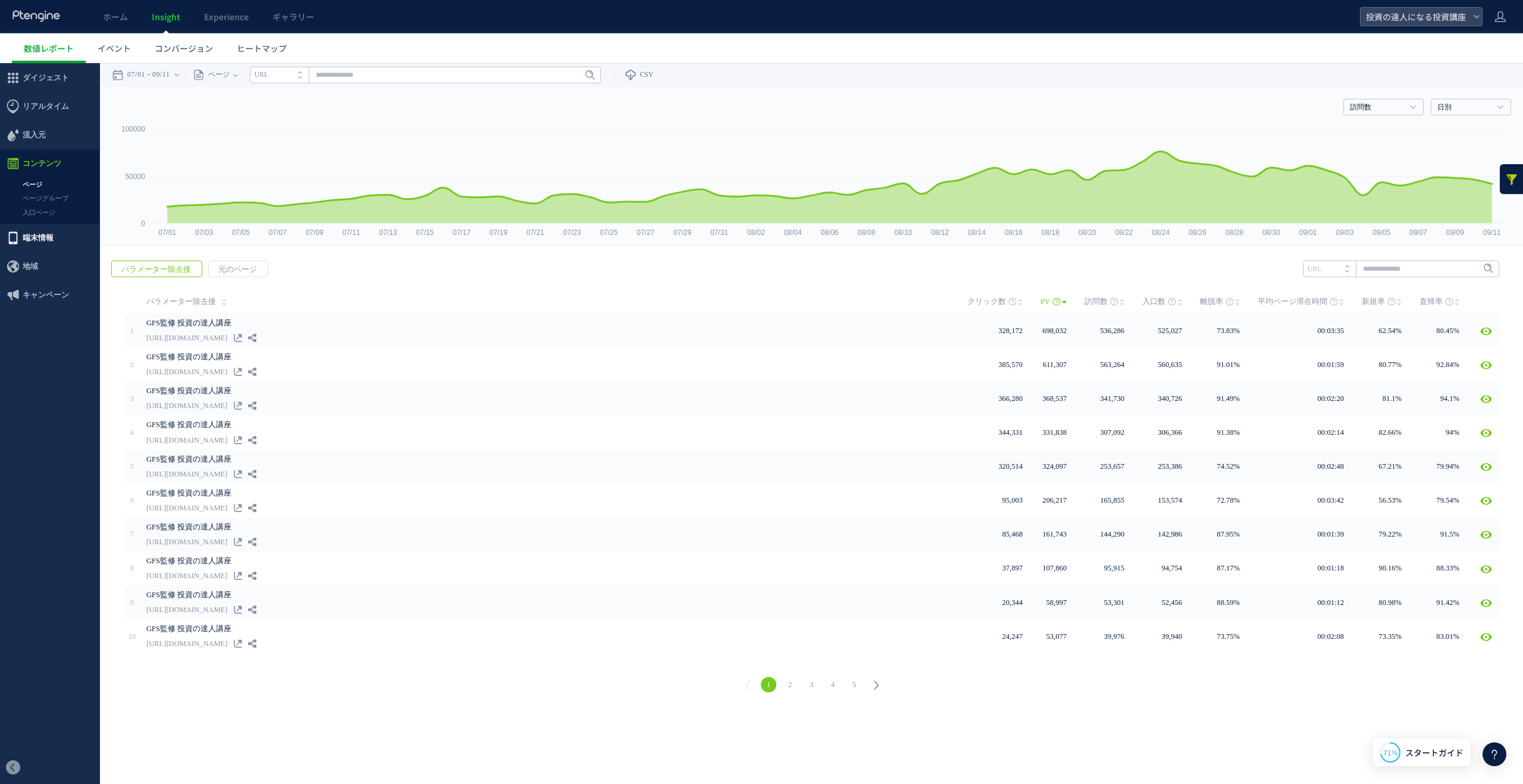
click at [60, 239] on span "端末情報" at bounding box center [50, 237] width 100 height 29
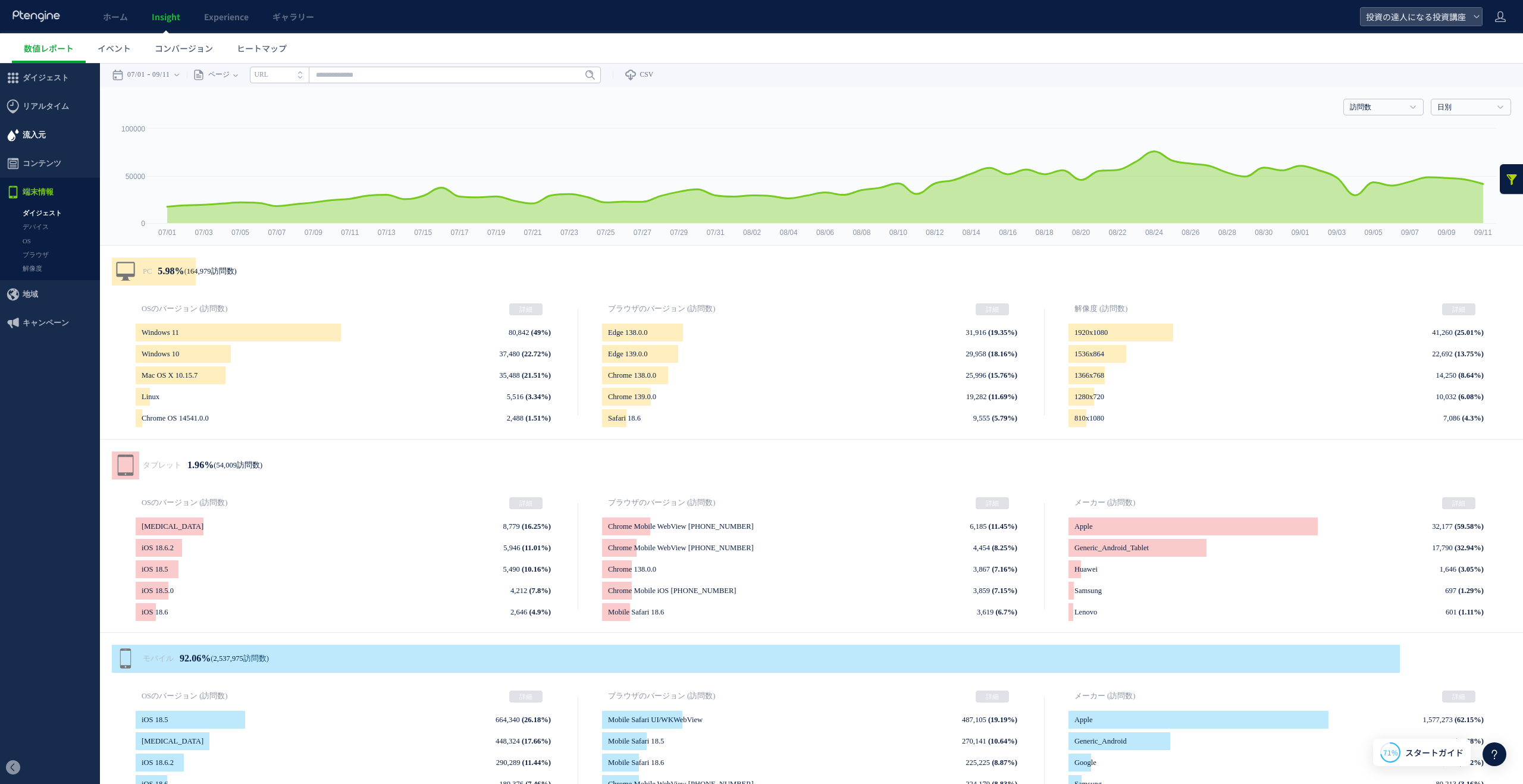
click at [63, 137] on span "流入元" at bounding box center [50, 134] width 100 height 29
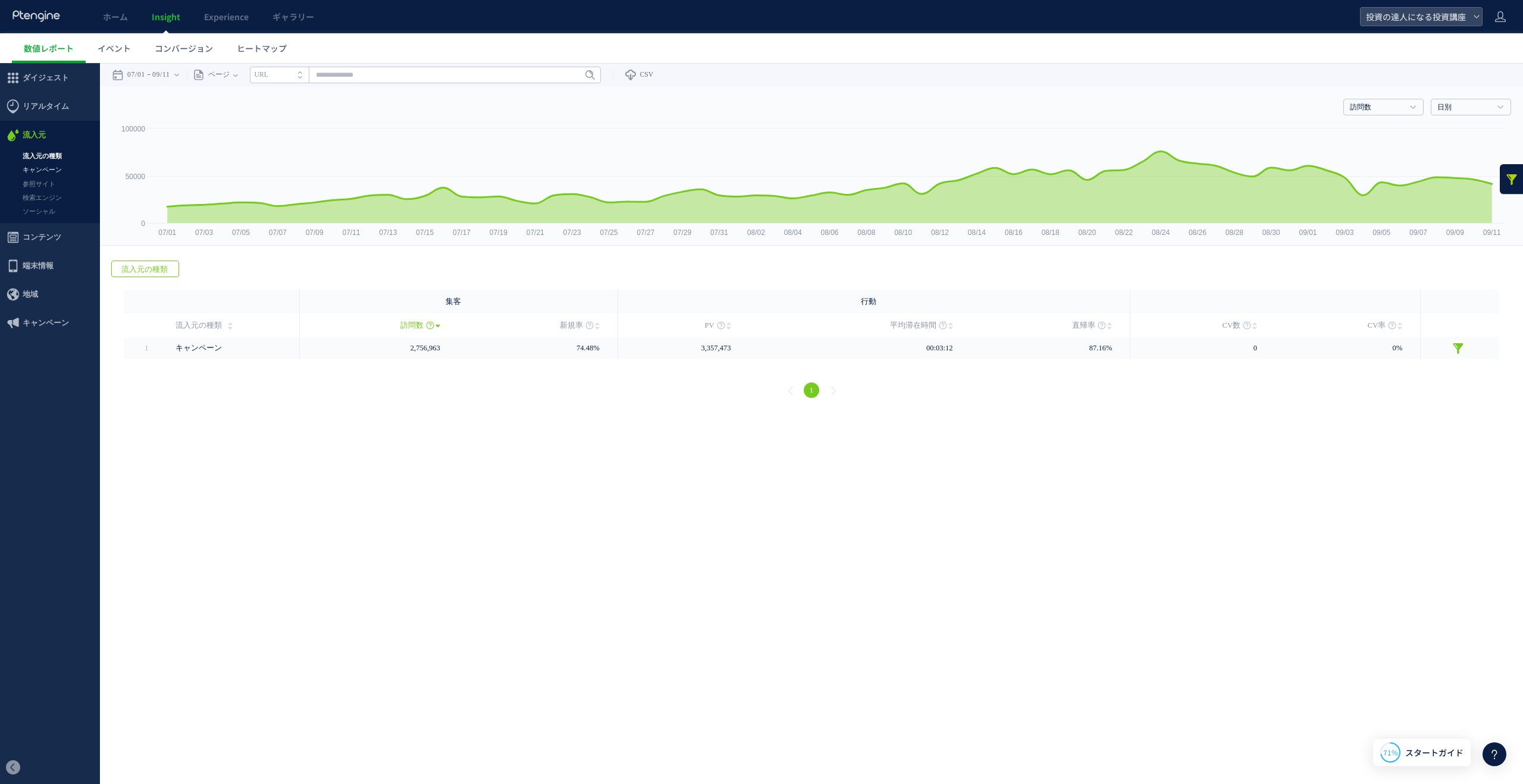
click at [56, 167] on link "キャンペーン" at bounding box center [50, 170] width 100 height 14
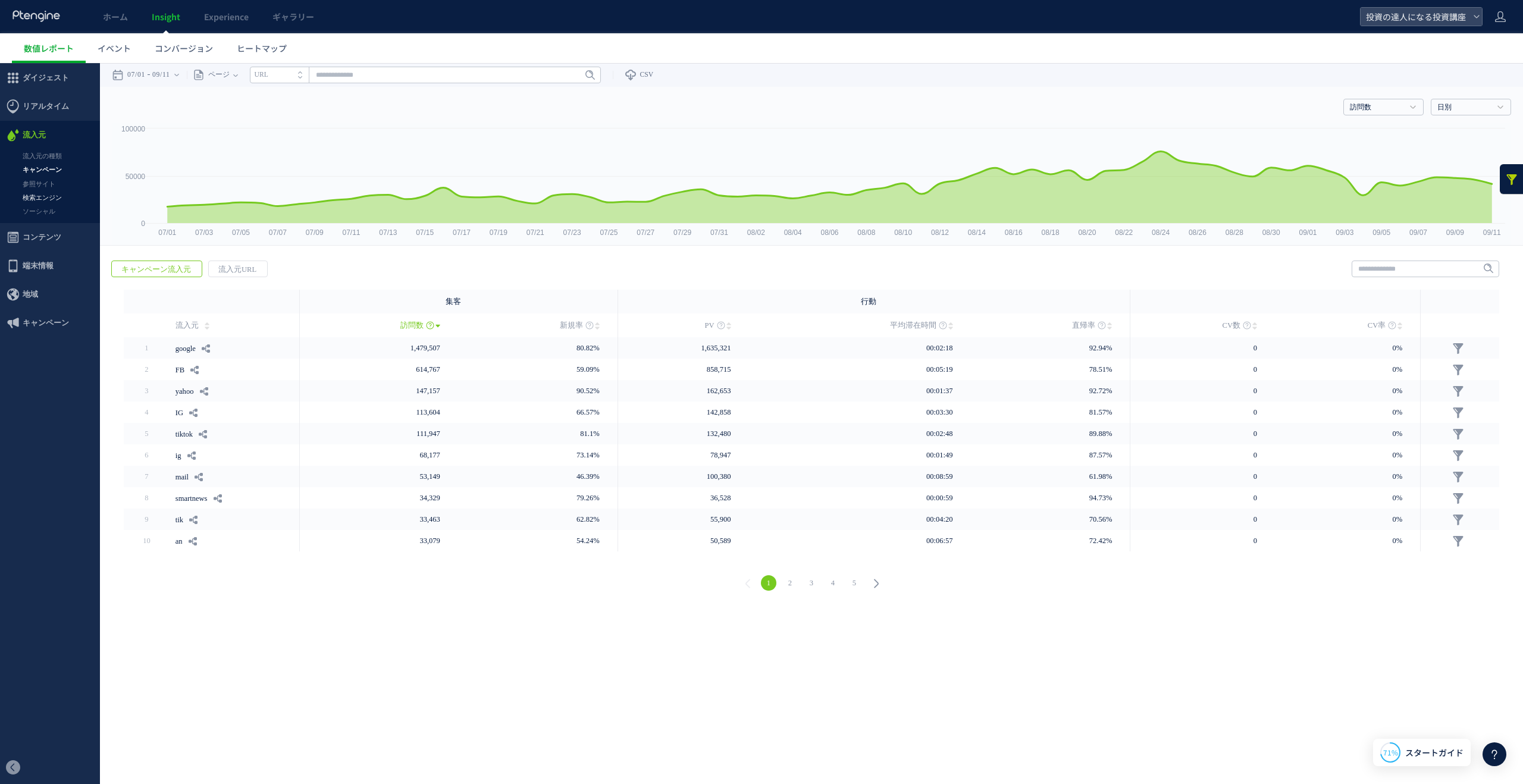
click at [56, 204] on link "検索エンジン" at bounding box center [50, 197] width 100 height 14
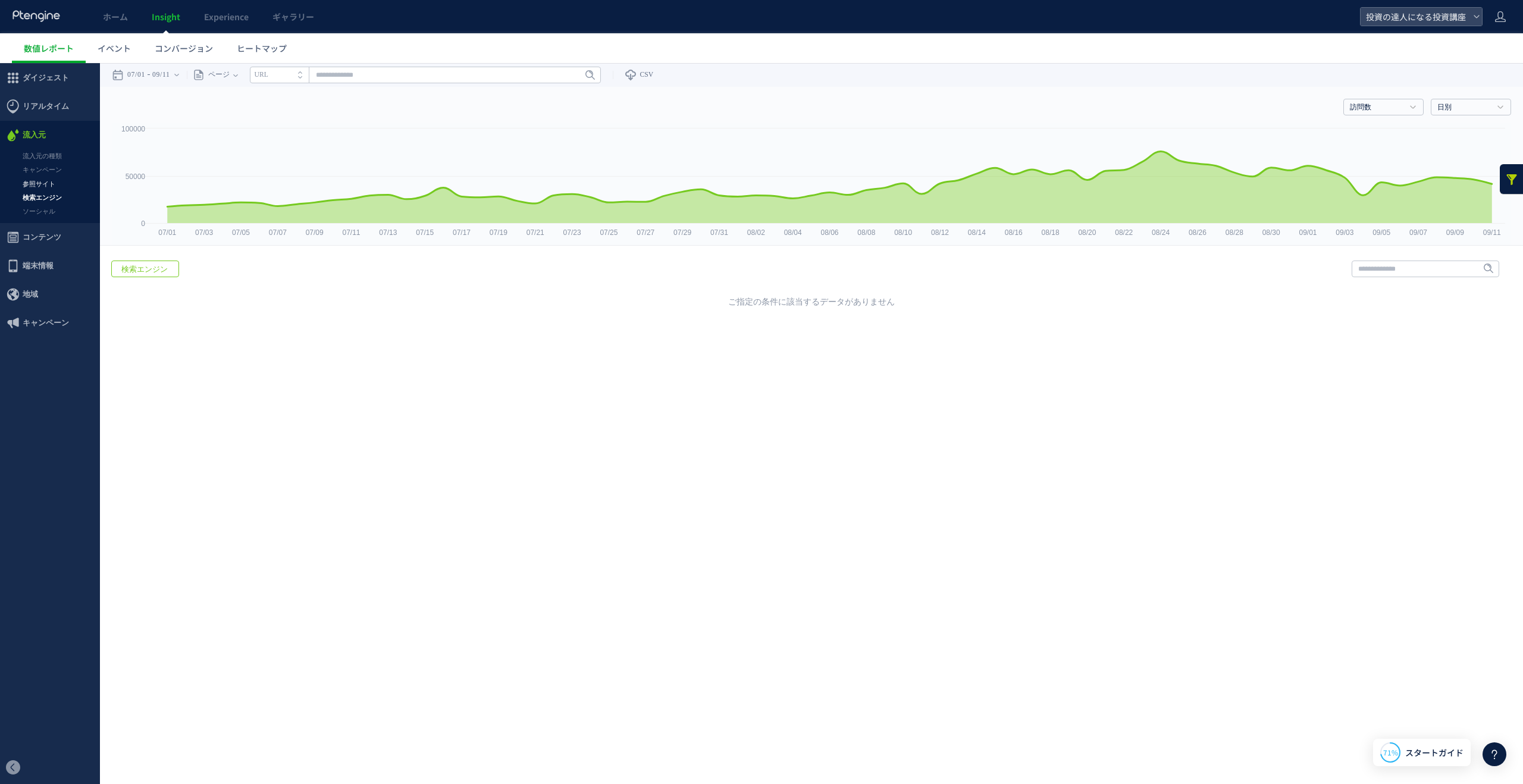
click at [51, 181] on link "参照サイト" at bounding box center [50, 183] width 100 height 14
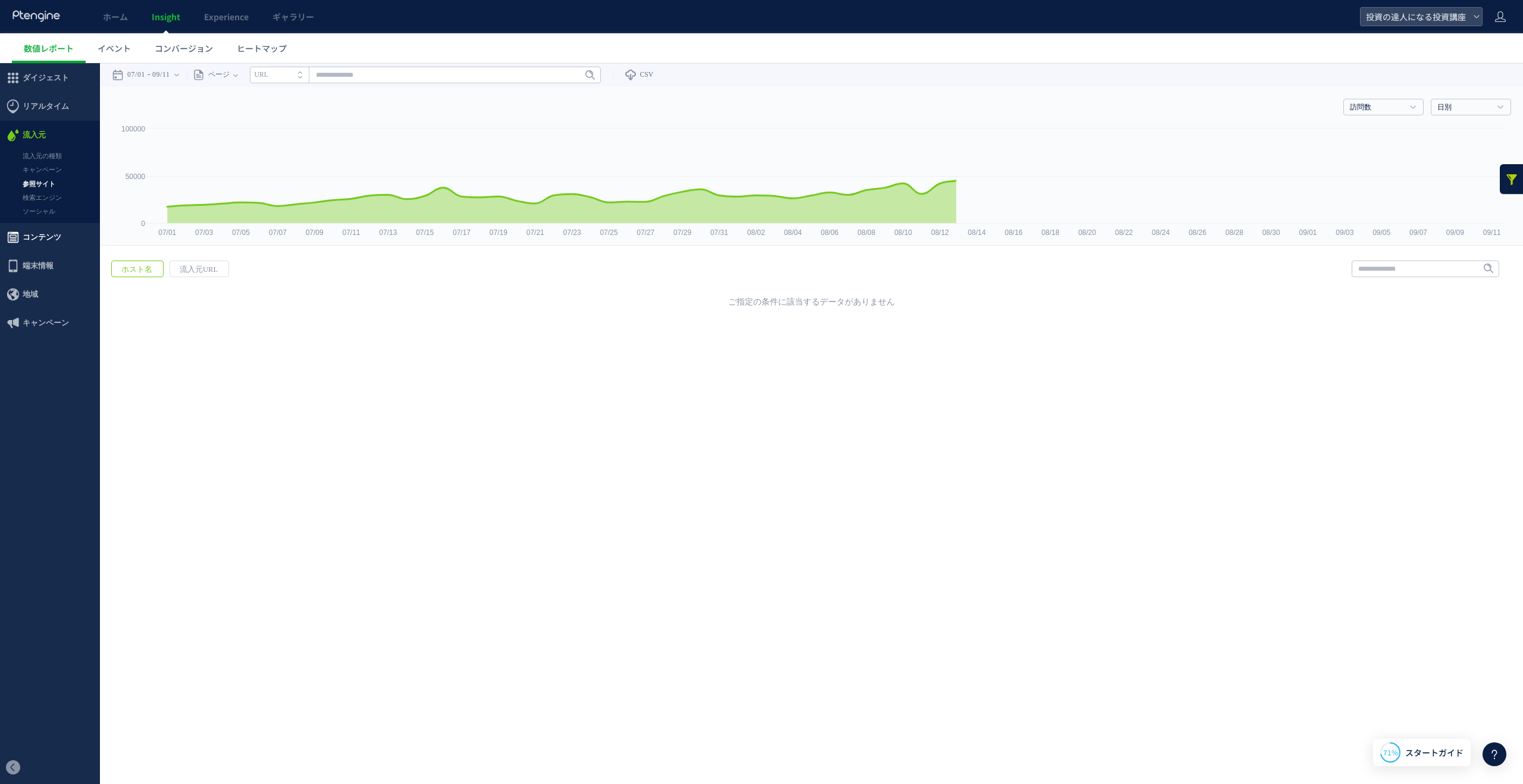
click at [47, 239] on span "コンテンツ" at bounding box center [42, 237] width 38 height 29
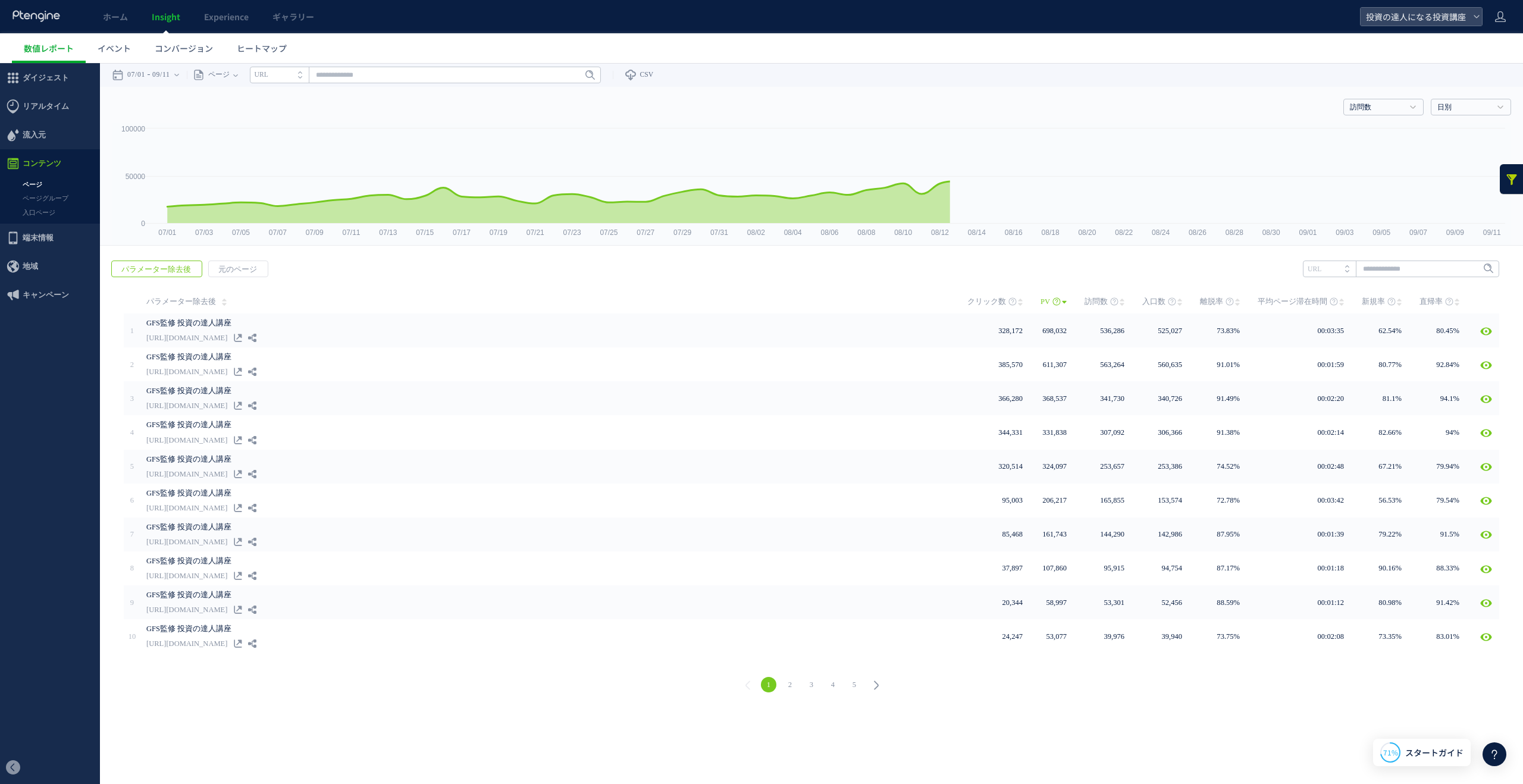
click at [43, 205] on link "ページグループ" at bounding box center [50, 198] width 100 height 14
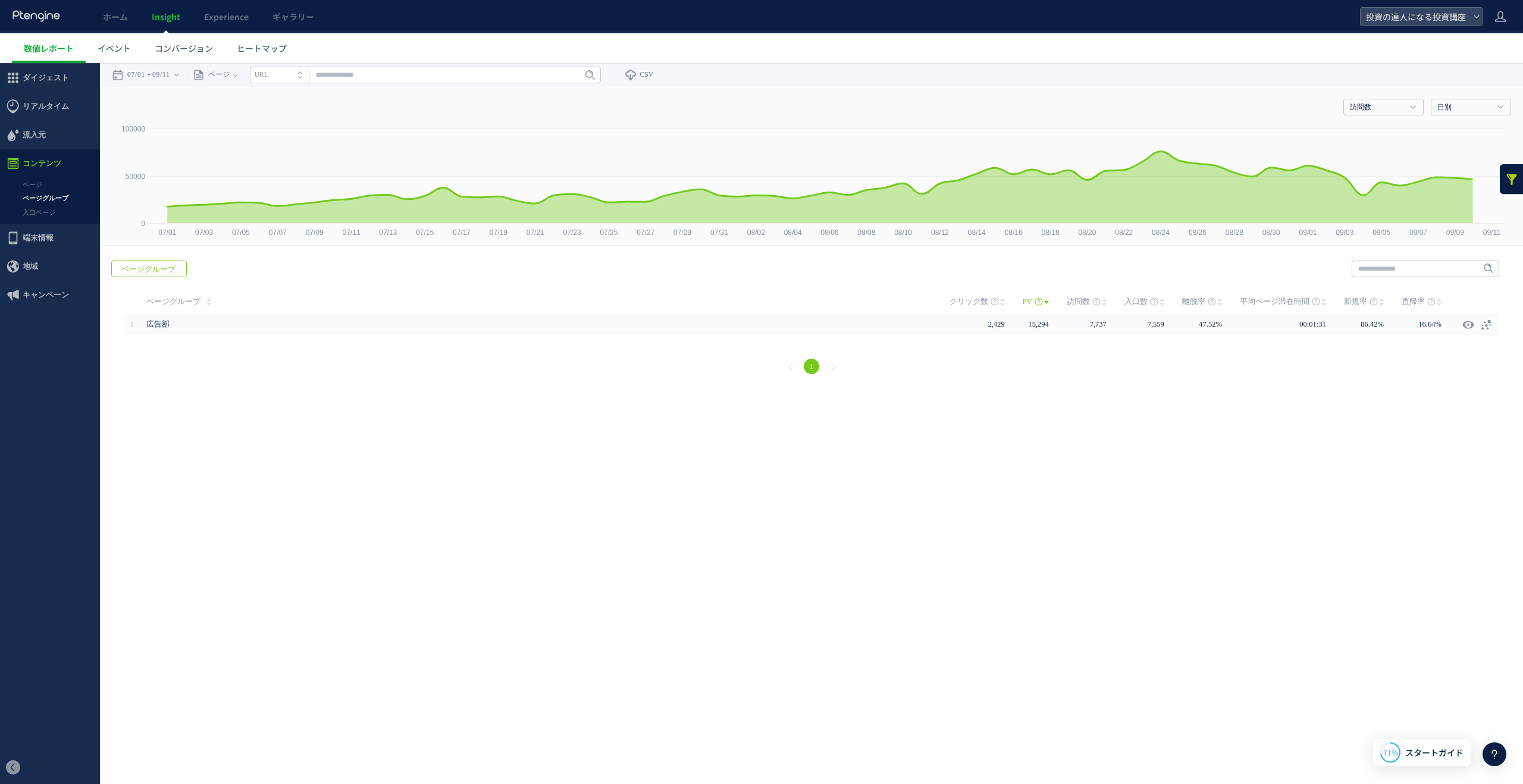
click at [44, 217] on link "入口ページ" at bounding box center [50, 212] width 100 height 14
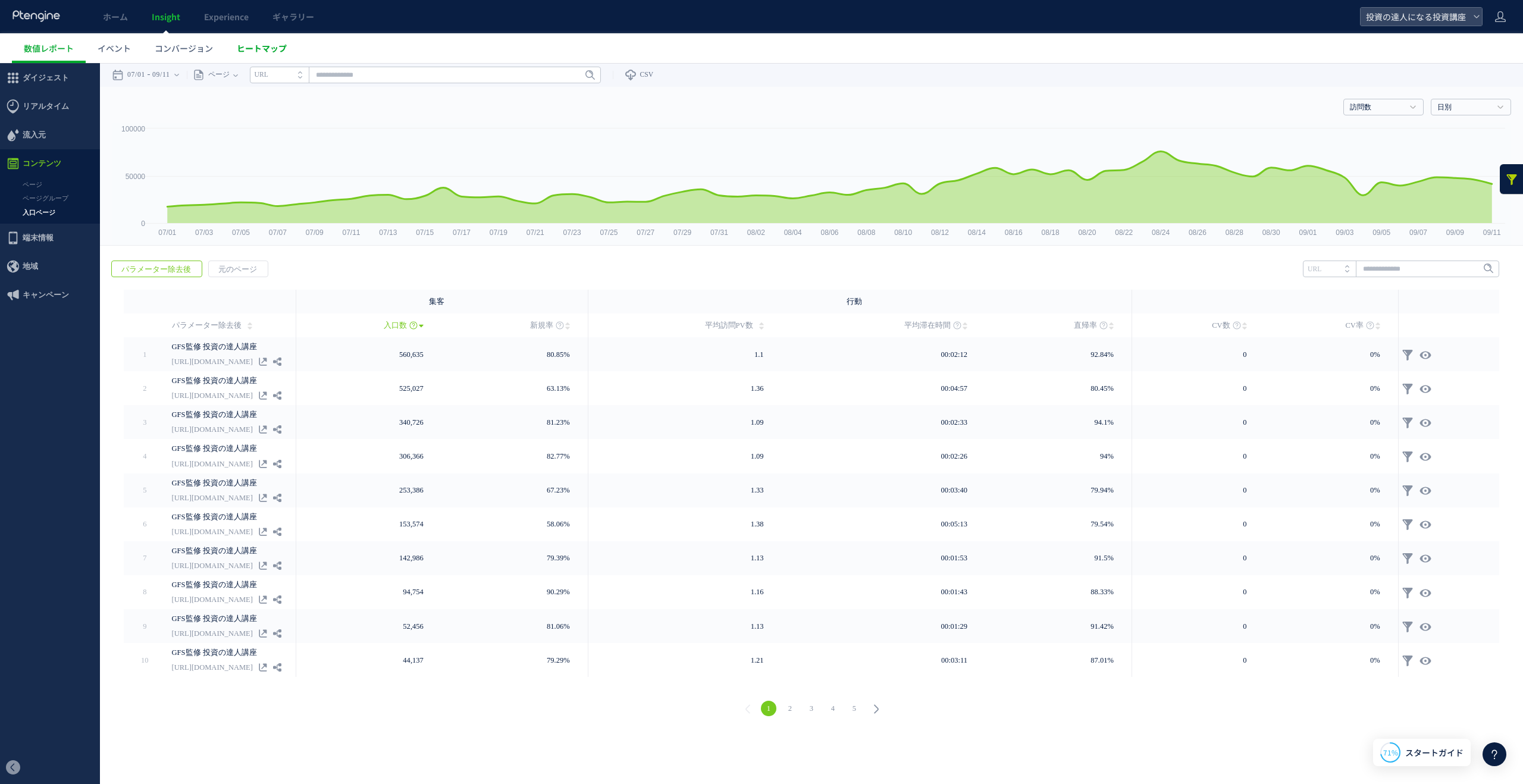
click at [264, 49] on span "ヒートマップ" at bounding box center [261, 48] width 50 height 12
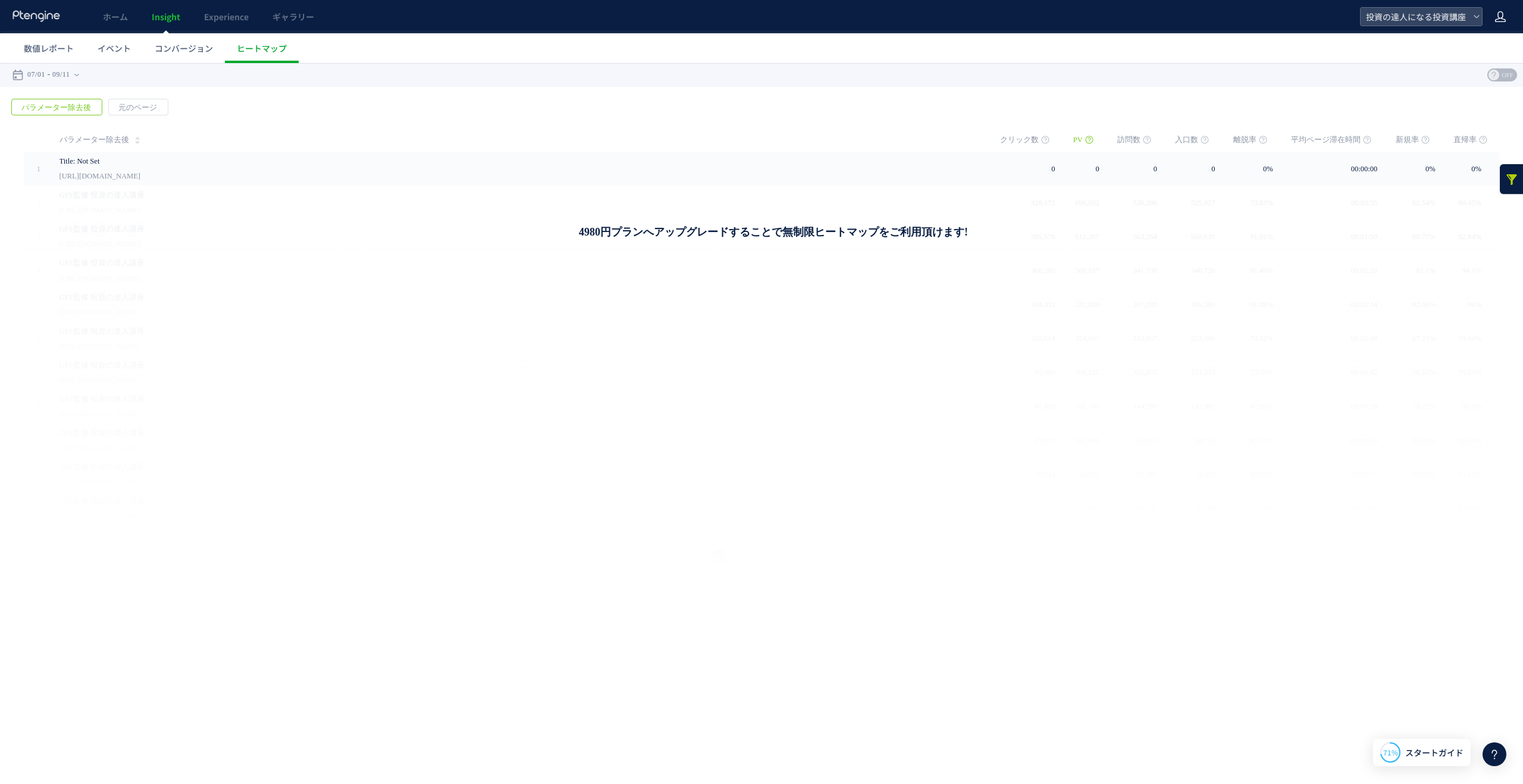
click at [1503, 16] on icon at bounding box center [1500, 16] width 12 height 12
click at [1493, 41] on span "アカウント設定" at bounding box center [1469, 46] width 58 height 12
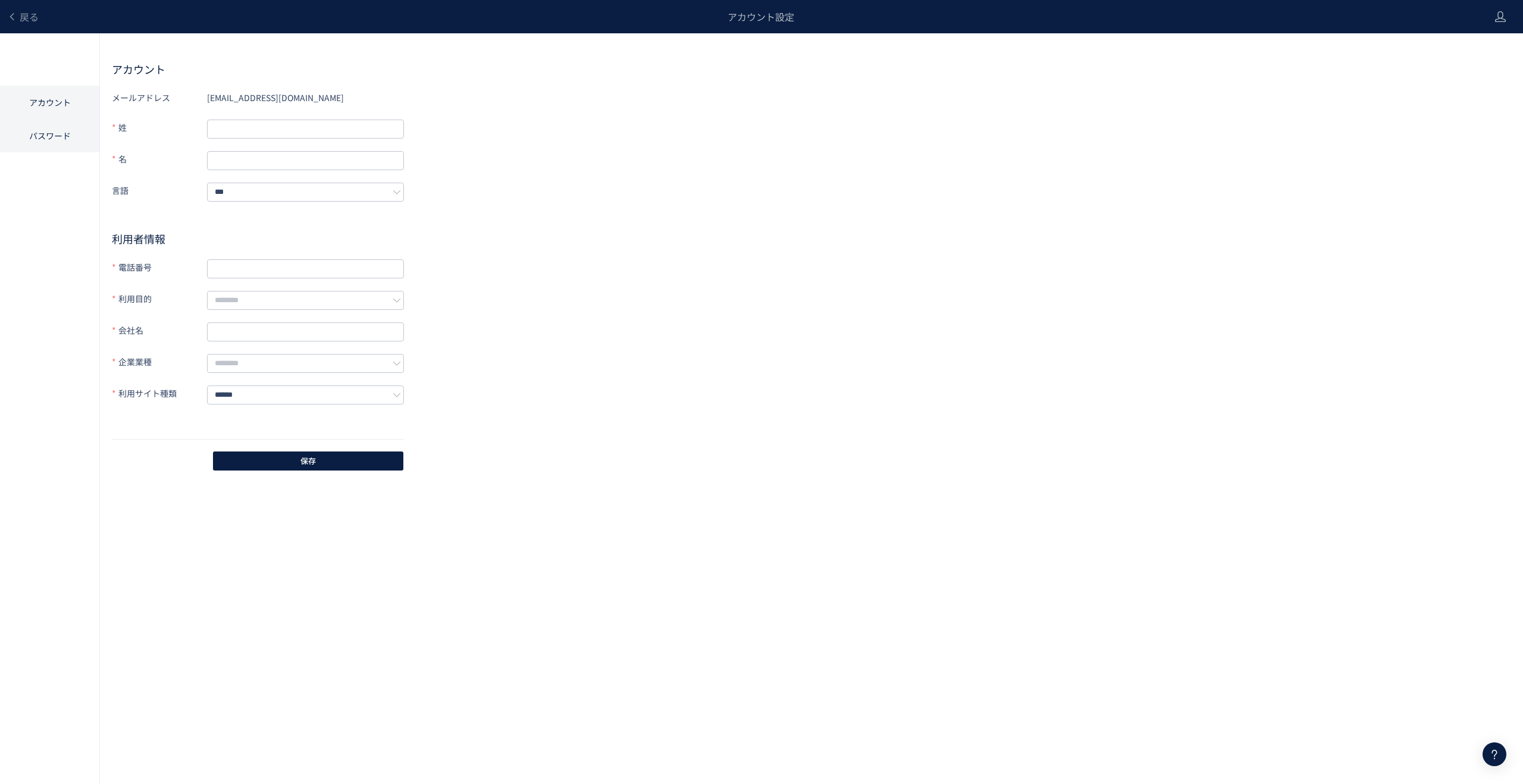
click at [30, 131] on li "パスワード" at bounding box center [50, 135] width 99 height 33
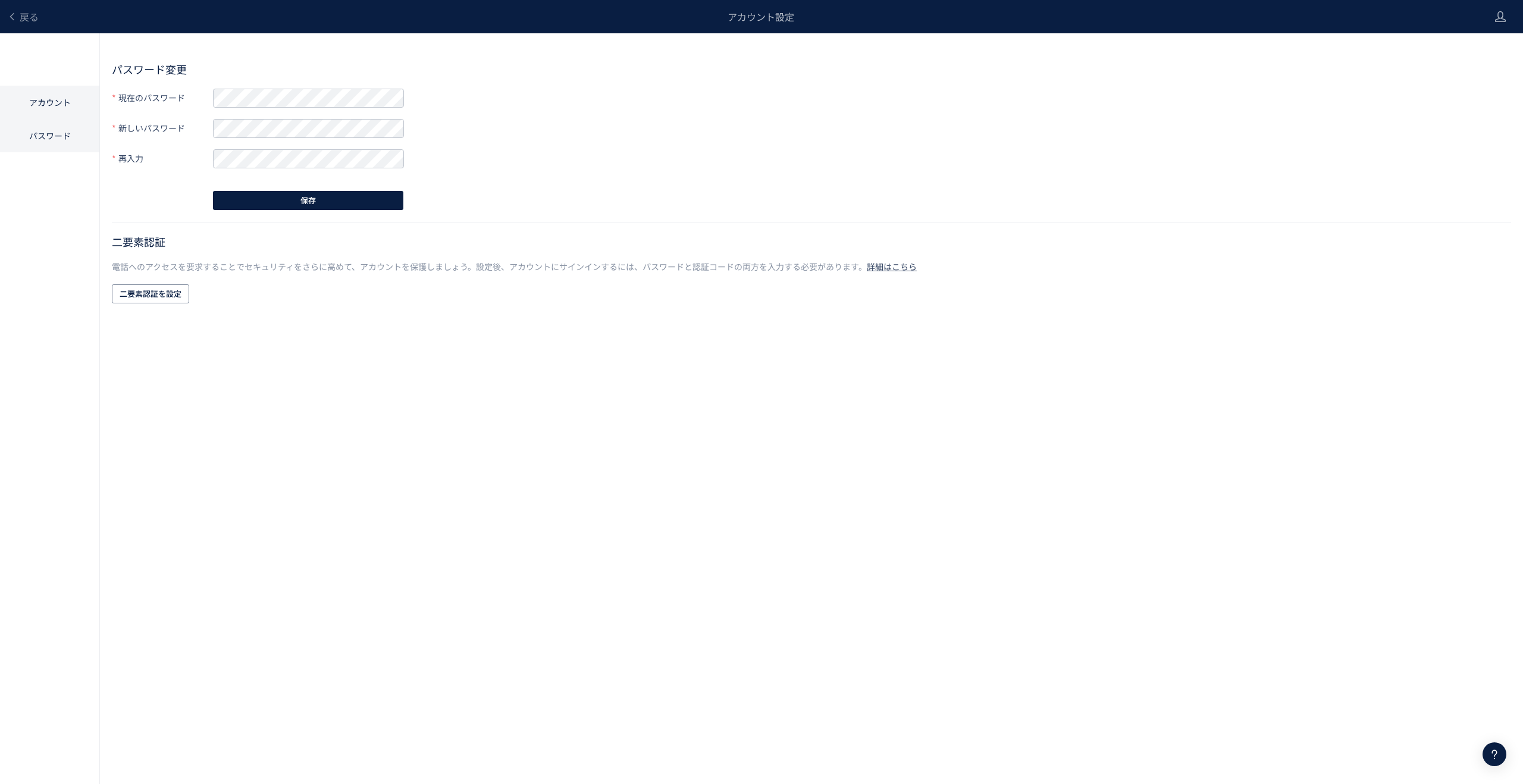
click at [43, 109] on li "アカウント" at bounding box center [50, 102] width 99 height 33
